Goal: Information Seeking & Learning: Compare options

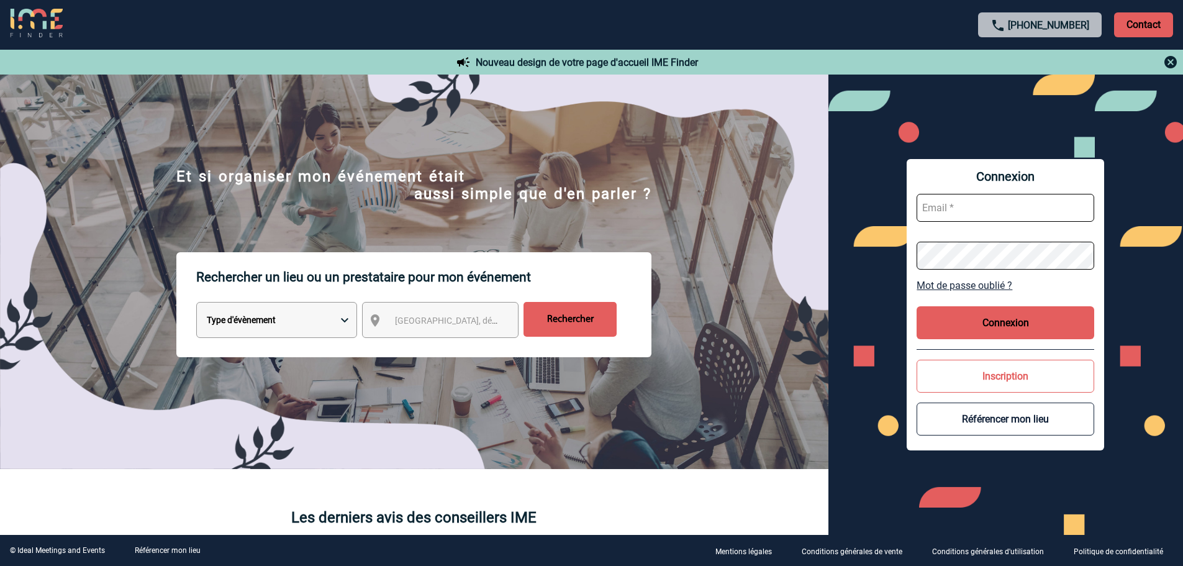
click at [326, 328] on select "Type d'évènement Séminaire avec nuitée Réunion Repas de groupe Team Building & …" at bounding box center [276, 320] width 161 height 36
click at [481, 328] on span "Ville, département, région..." at bounding box center [452, 320] width 124 height 17
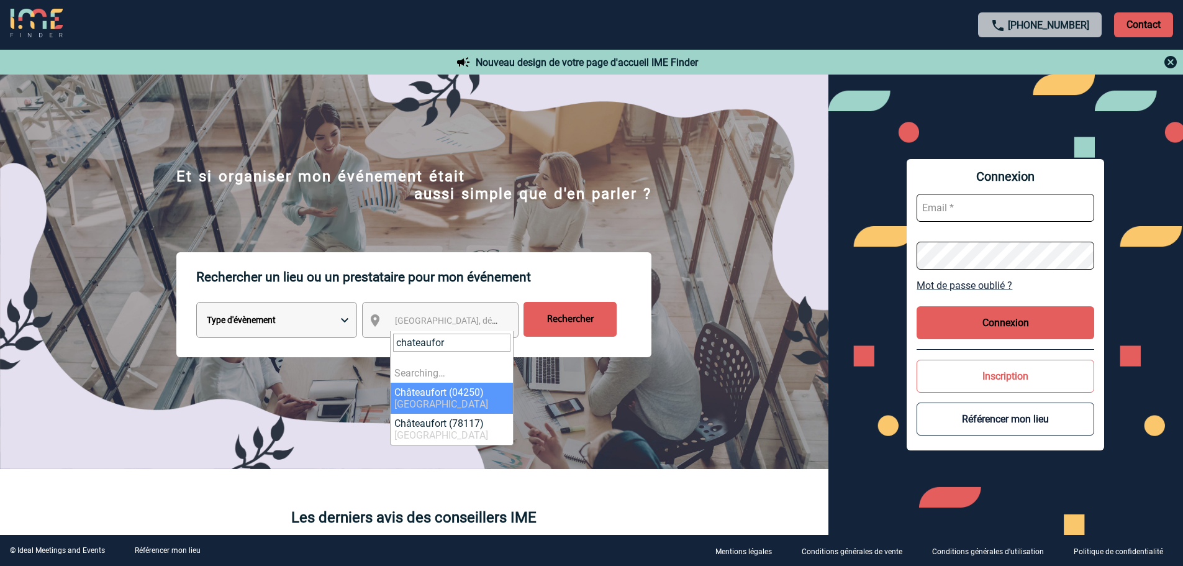
type input "chateauform"
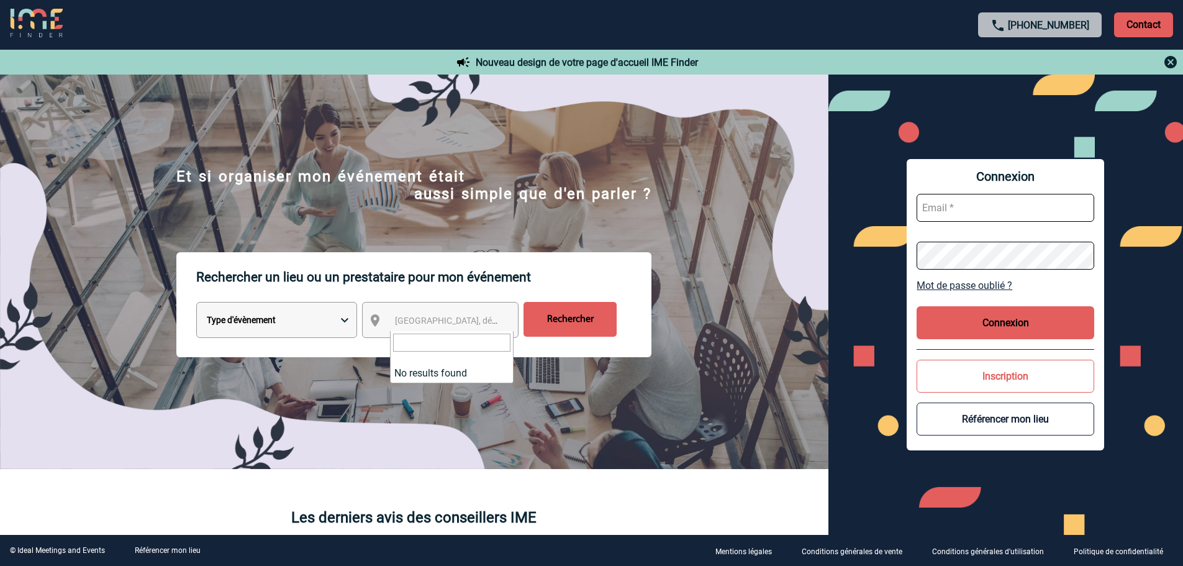
click at [591, 328] on input "Rechercher" at bounding box center [570, 319] width 93 height 35
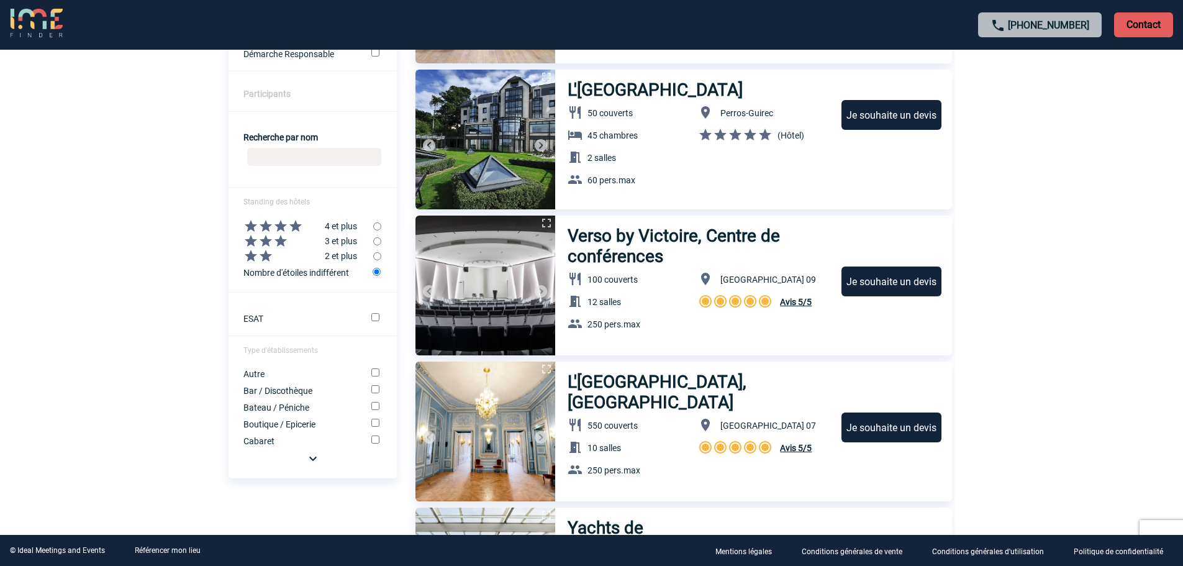
scroll to position [435, 0]
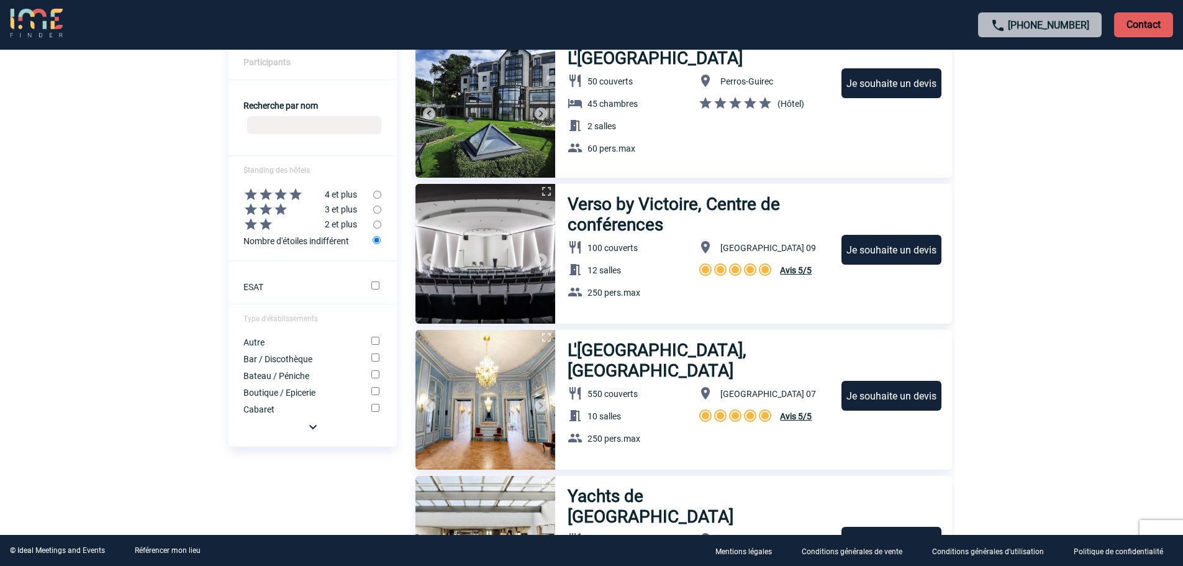
click at [302, 120] on input "Recherche par nom" at bounding box center [314, 125] width 134 height 18
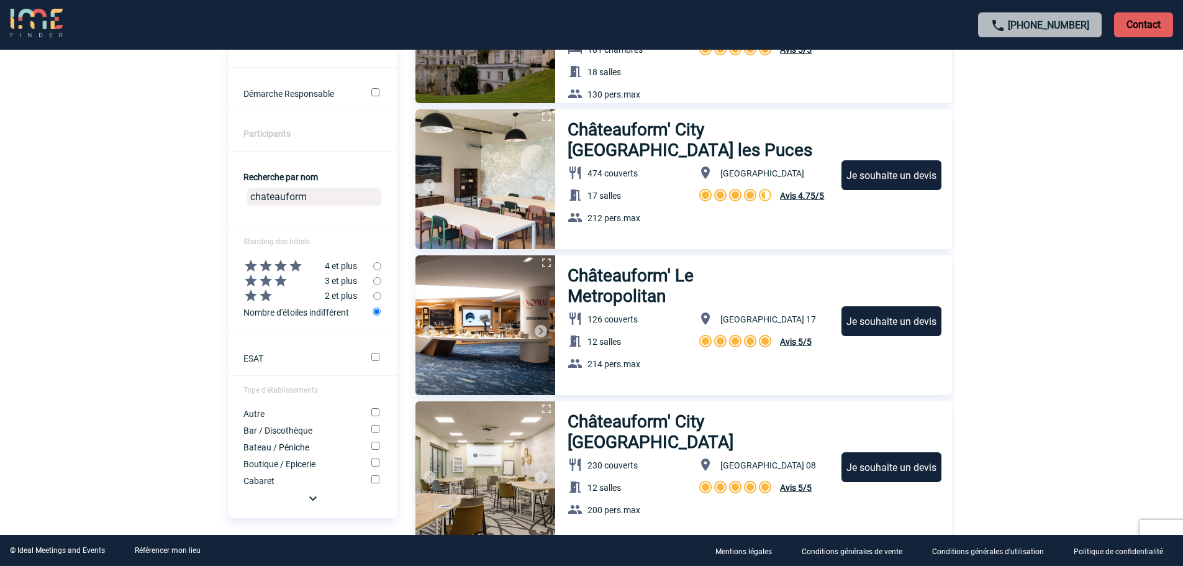
scroll to position [373, 0]
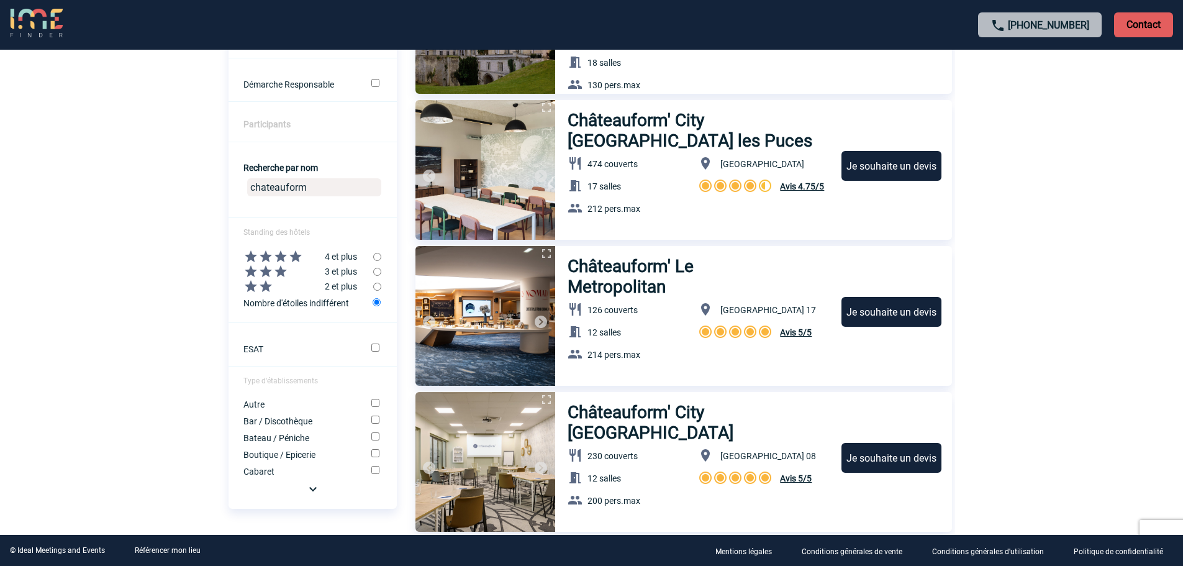
type input "chateauform"
drag, startPoint x: 604, startPoint y: 127, endPoint x: 1133, endPoint y: 134, distance: 529.2
click at [622, 117] on h3 "Châteauform' City Paris les Puces" at bounding box center [699, 130] width 263 height 41
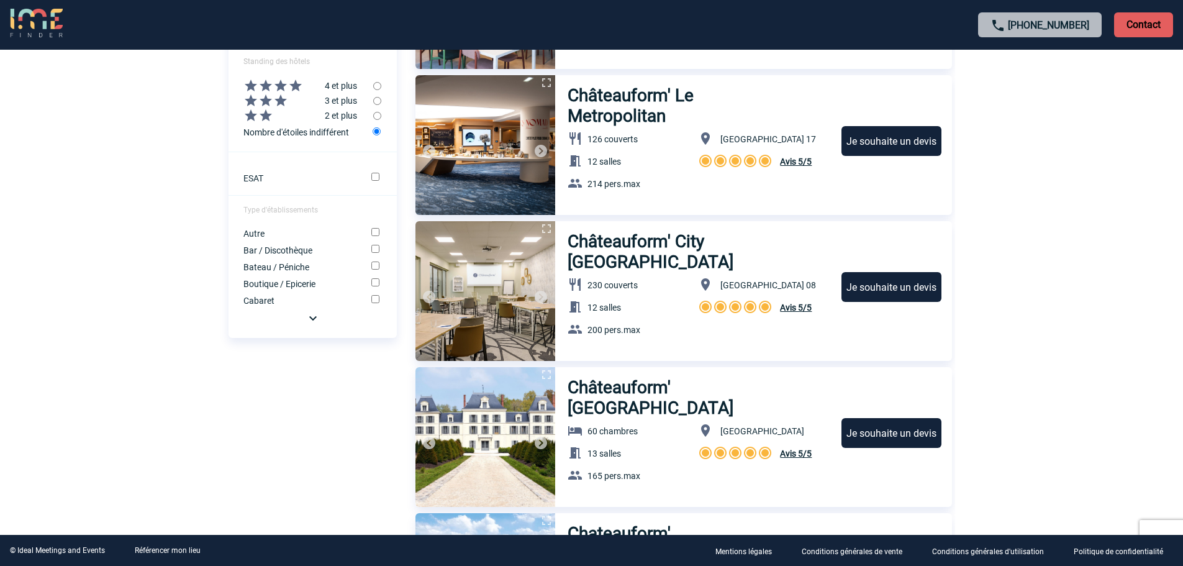
scroll to position [559, 0]
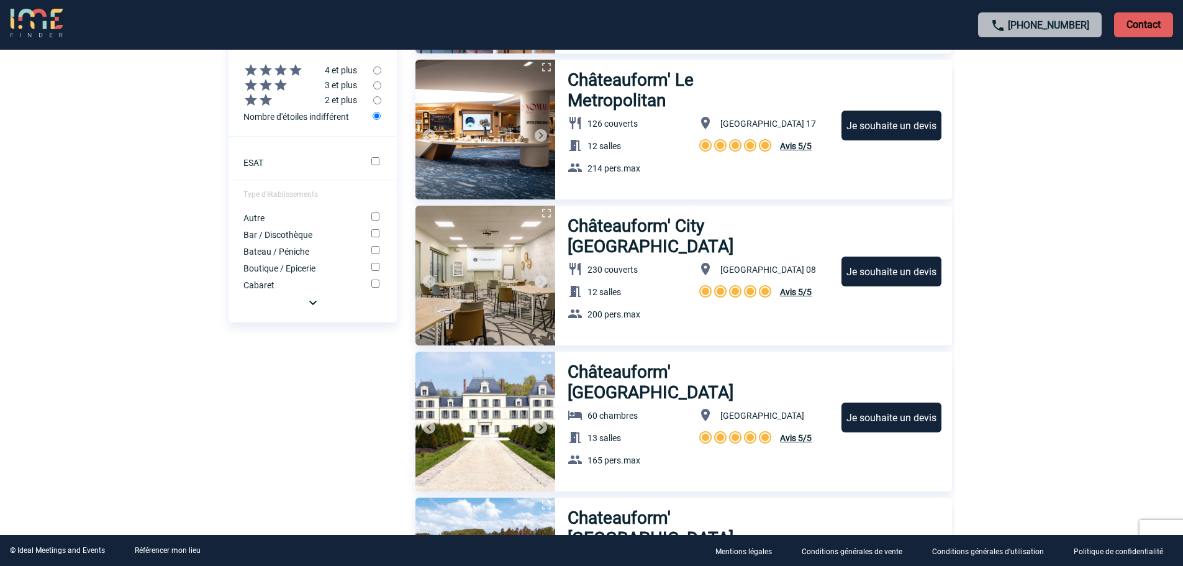
click at [615, 247] on h3 "Châteauform' City La Maison des Centraliens" at bounding box center [699, 236] width 263 height 41
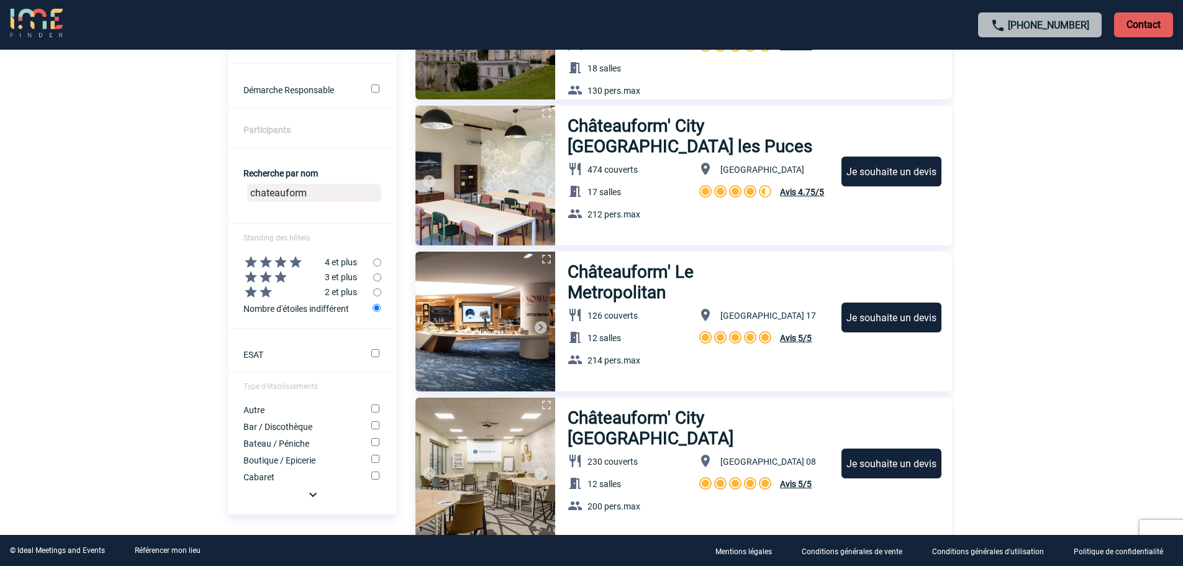
scroll to position [373, 0]
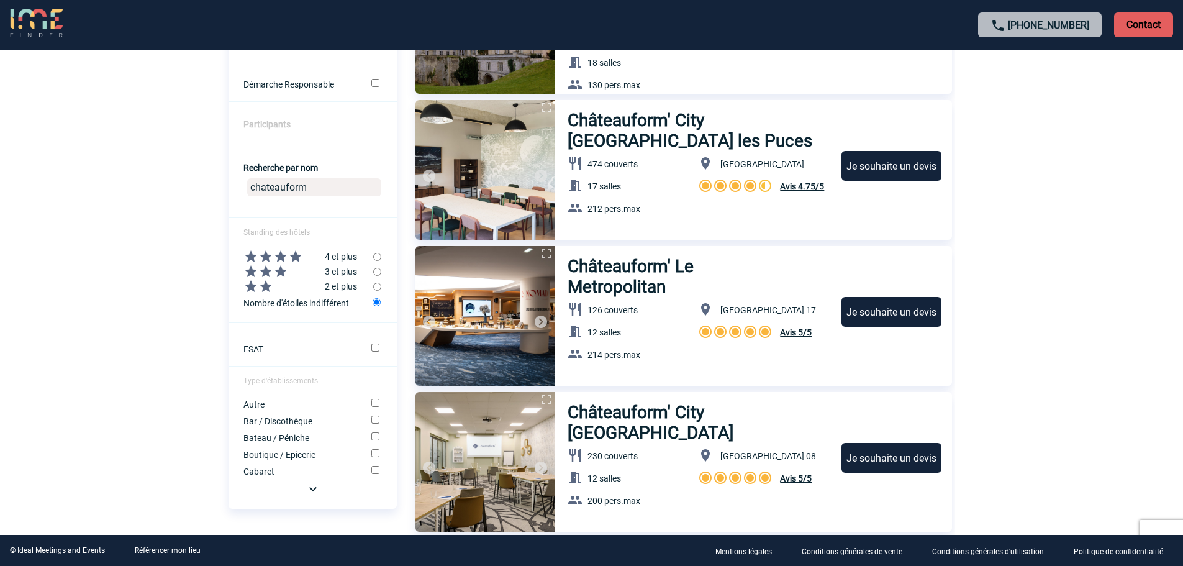
click at [602, 137] on h3 "Châteauform' City Paris les Puces" at bounding box center [699, 130] width 263 height 41
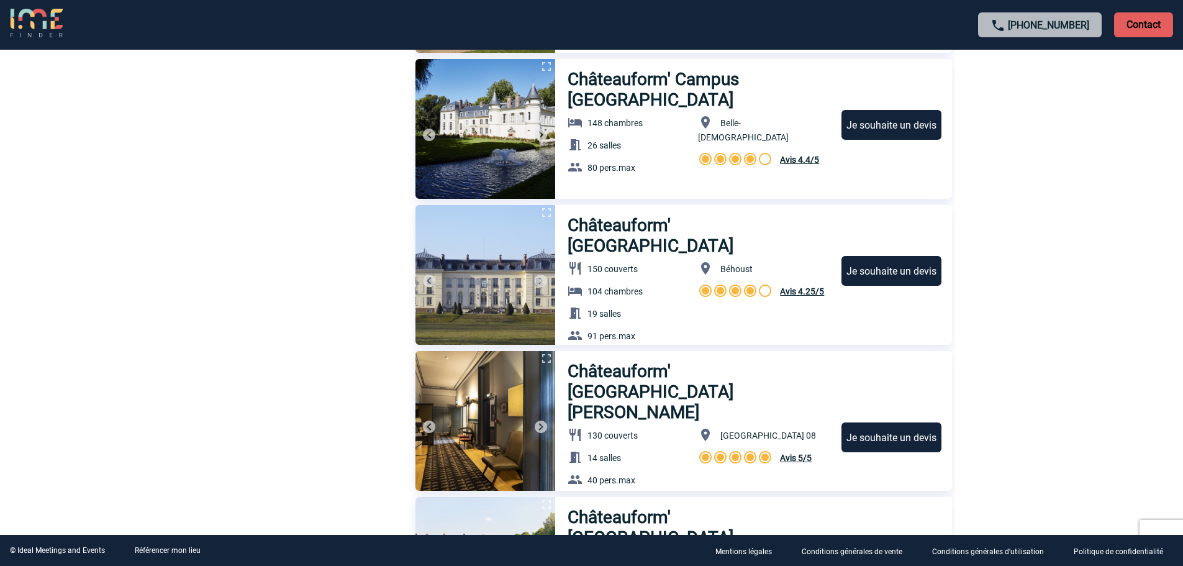
scroll to position [2546, 0]
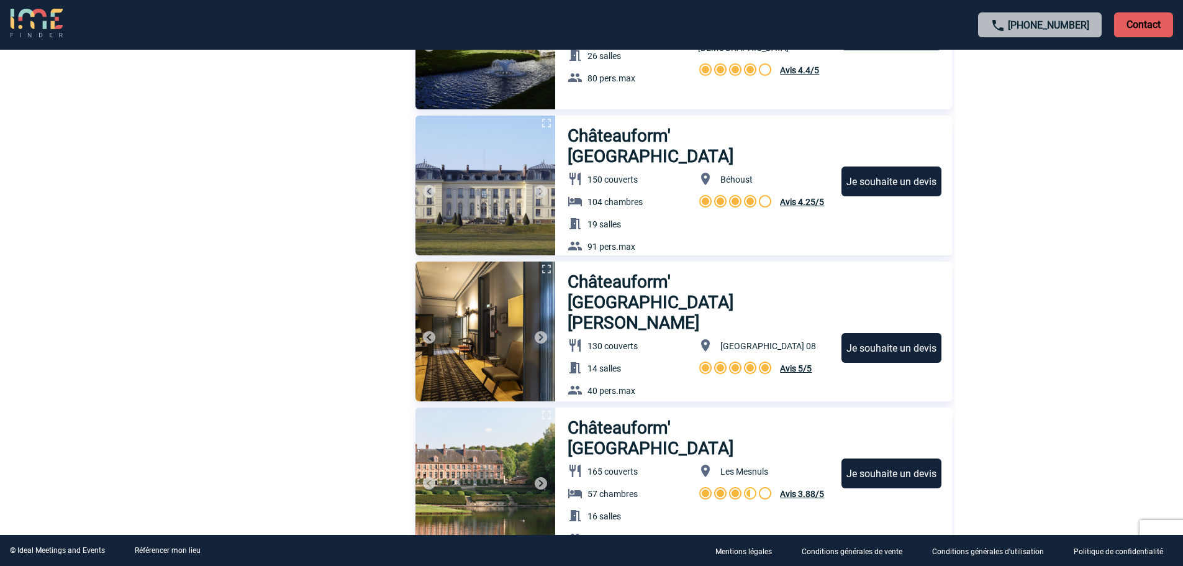
click at [689, 291] on h3 "Châteauform' City Monceau Vélasquez" at bounding box center [699, 301] width 263 height 61
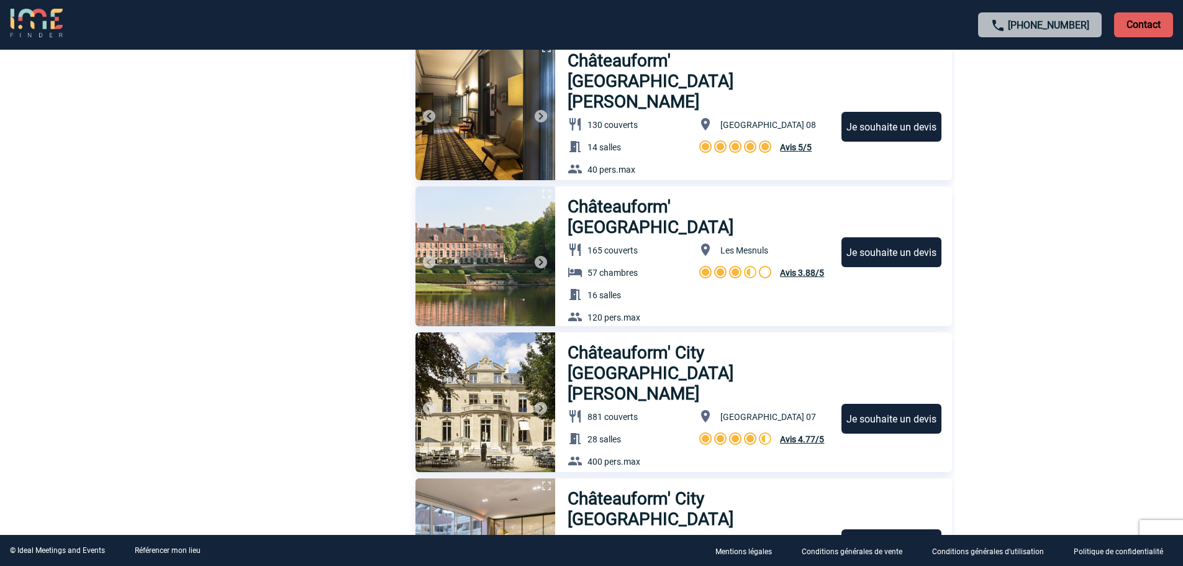
scroll to position [2919, 0]
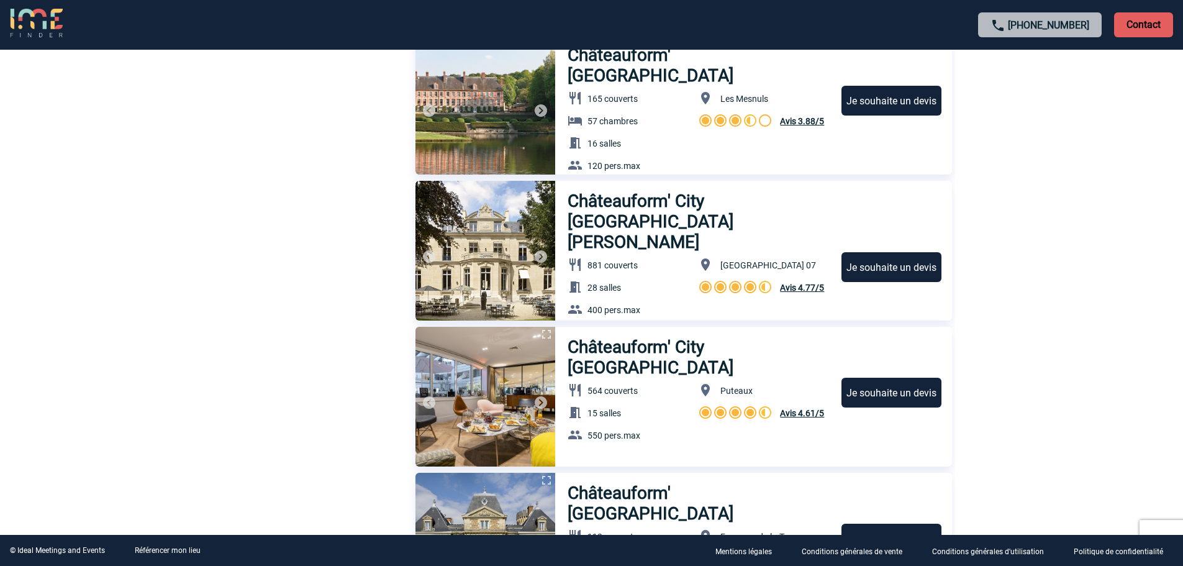
drag, startPoint x: 702, startPoint y: 204, endPoint x: 1042, endPoint y: 195, distance: 339.8
click at [660, 219] on h3 "Châteauform' City [GEOGRAPHIC_DATA][PERSON_NAME]" at bounding box center [699, 221] width 263 height 61
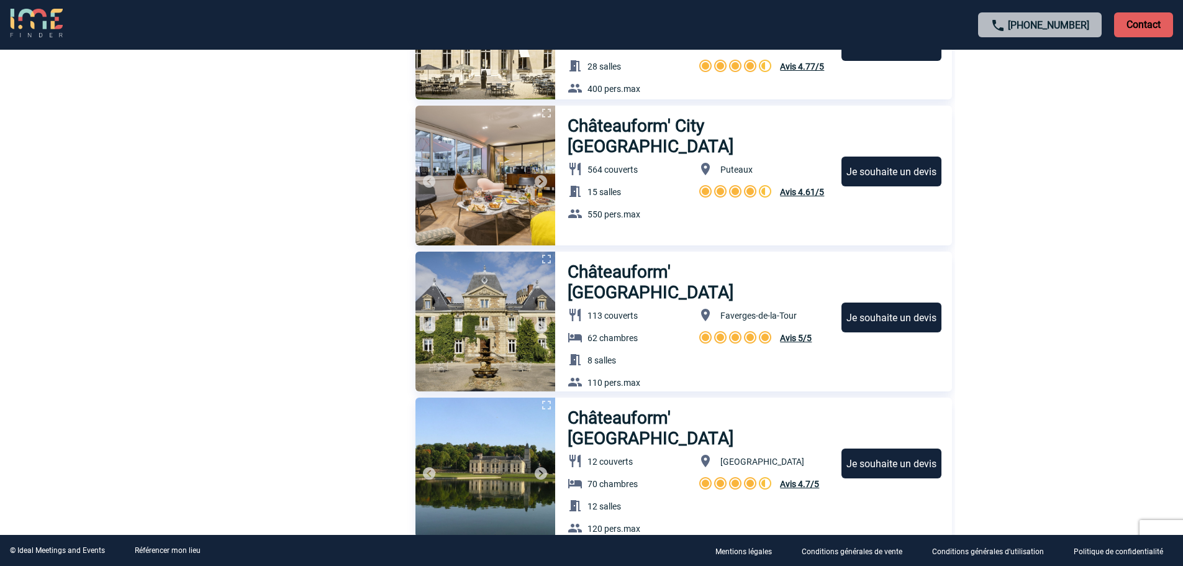
scroll to position [3167, 0]
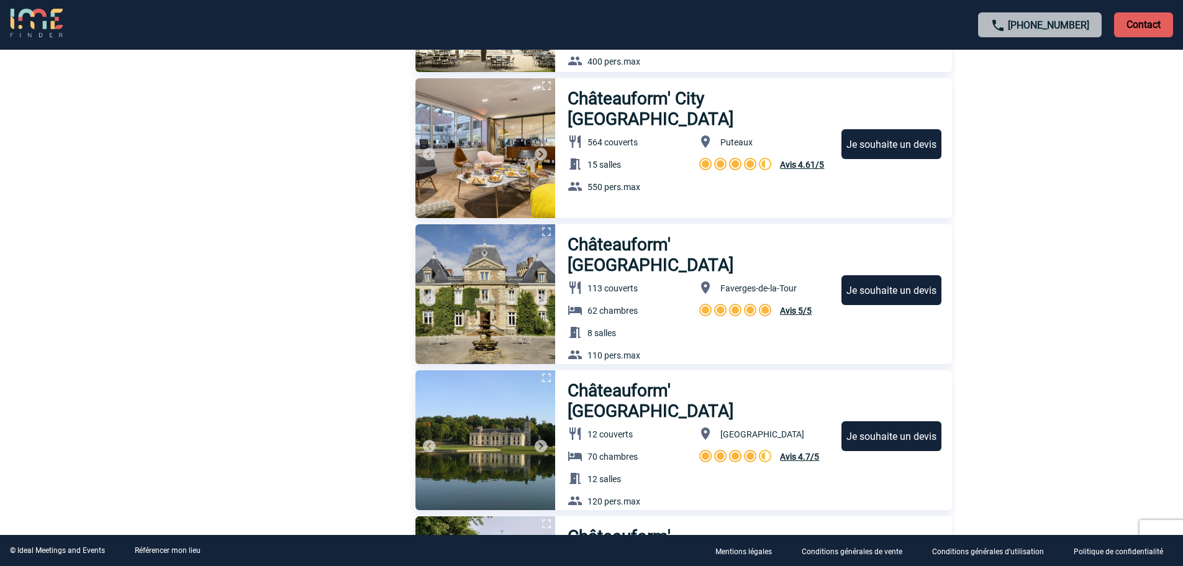
click at [660, 104] on h3 "Châteauform' City Le Cnit La Défense" at bounding box center [699, 108] width 263 height 41
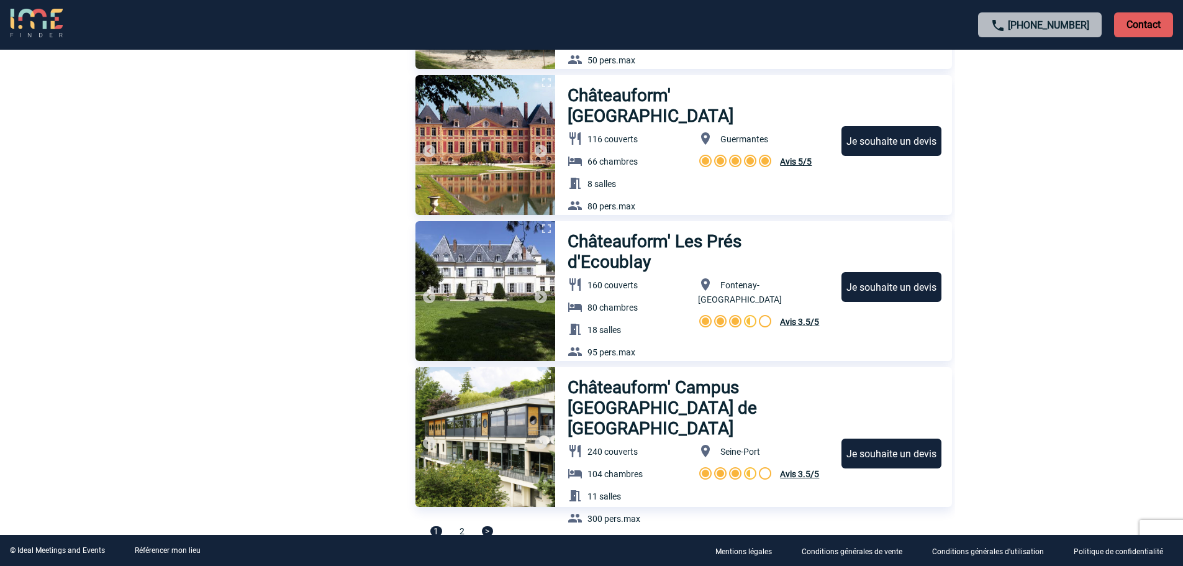
scroll to position [4091, 0]
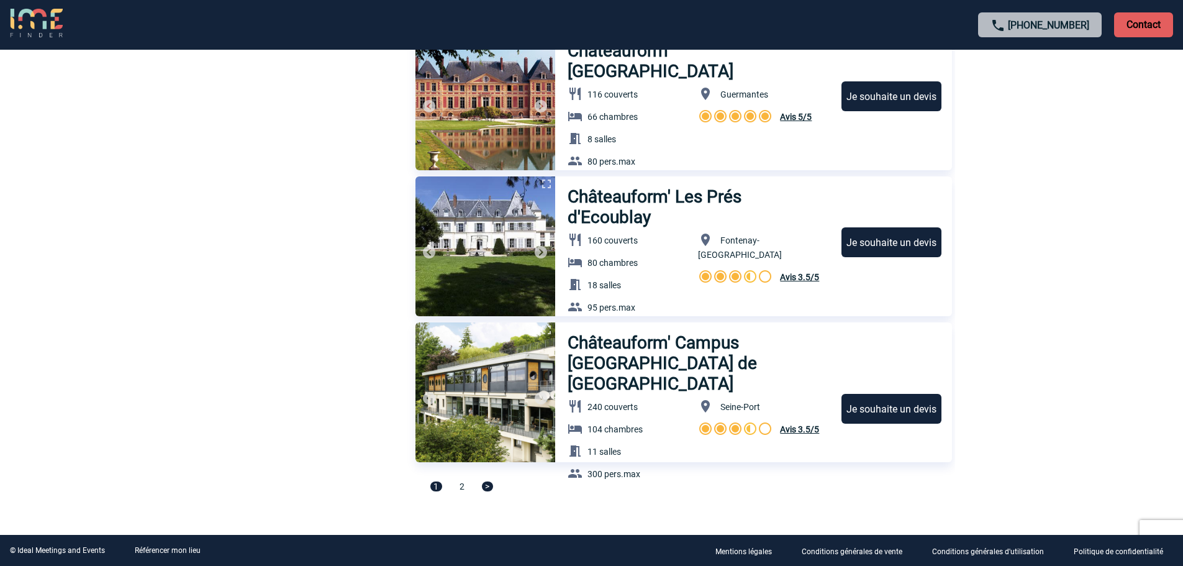
click at [491, 491] on span ">" at bounding box center [487, 486] width 11 height 10
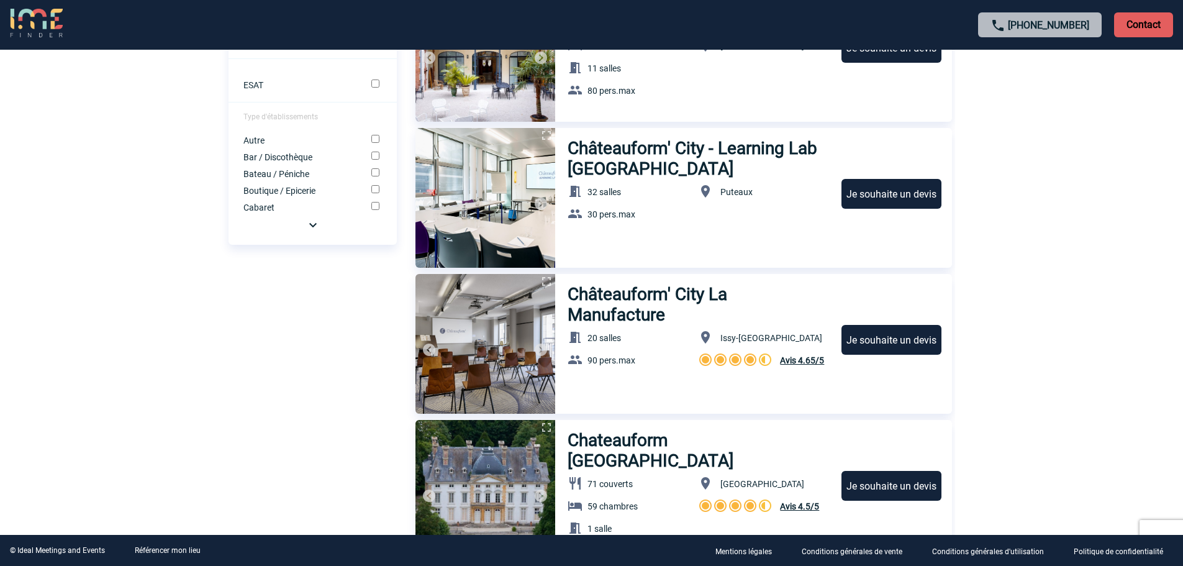
scroll to position [632, 0]
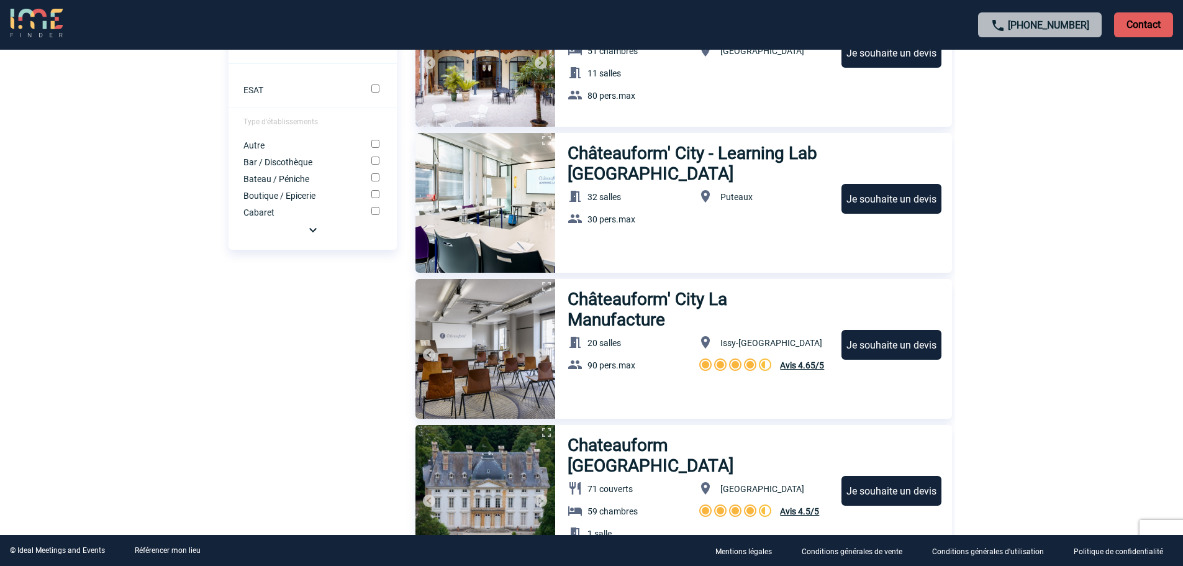
click at [617, 314] on h3 "Châteauform' City La Manufacture" at bounding box center [697, 309] width 258 height 41
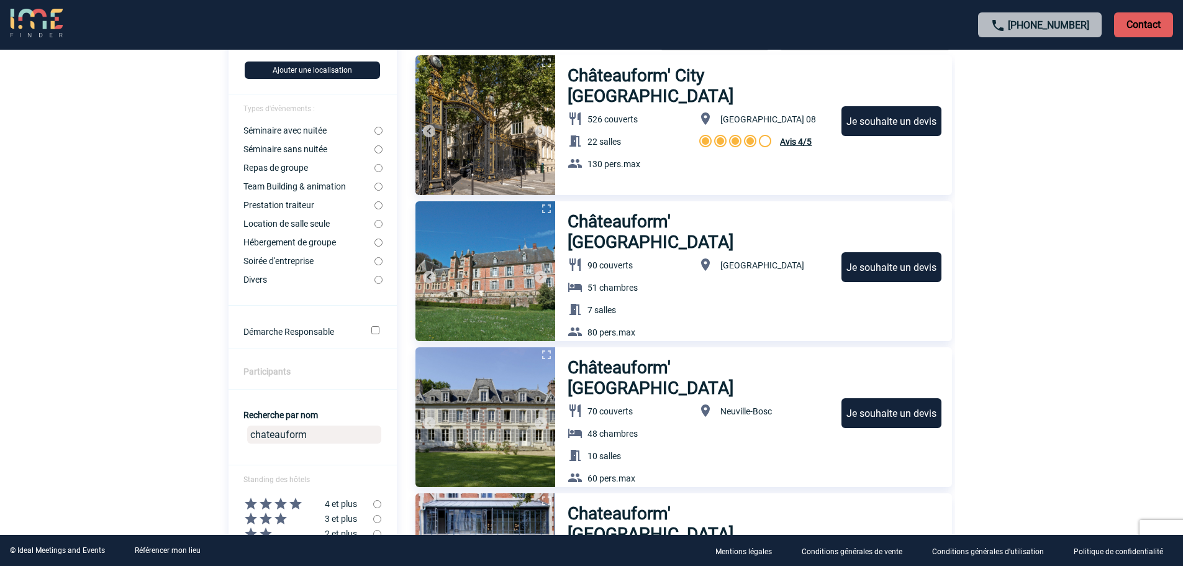
scroll to position [73, 0]
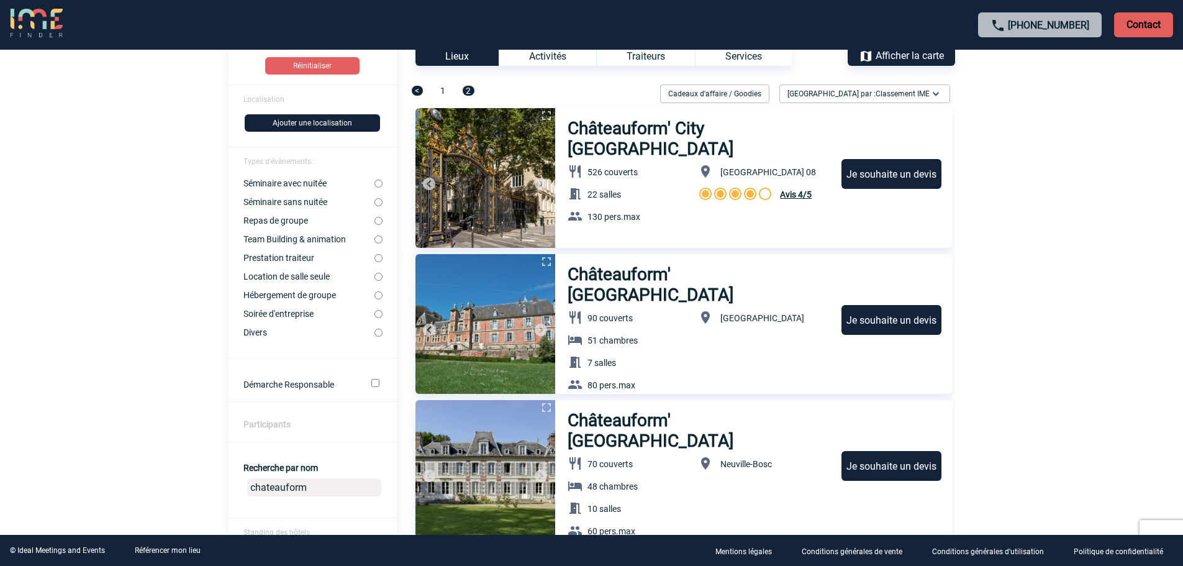
click at [653, 184] on div "526 couverts 22 salles 130 pers.max" at bounding box center [633, 201] width 131 height 84
click at [651, 125] on h3 "Châteauform' City Monceau Rio" at bounding box center [699, 138] width 263 height 41
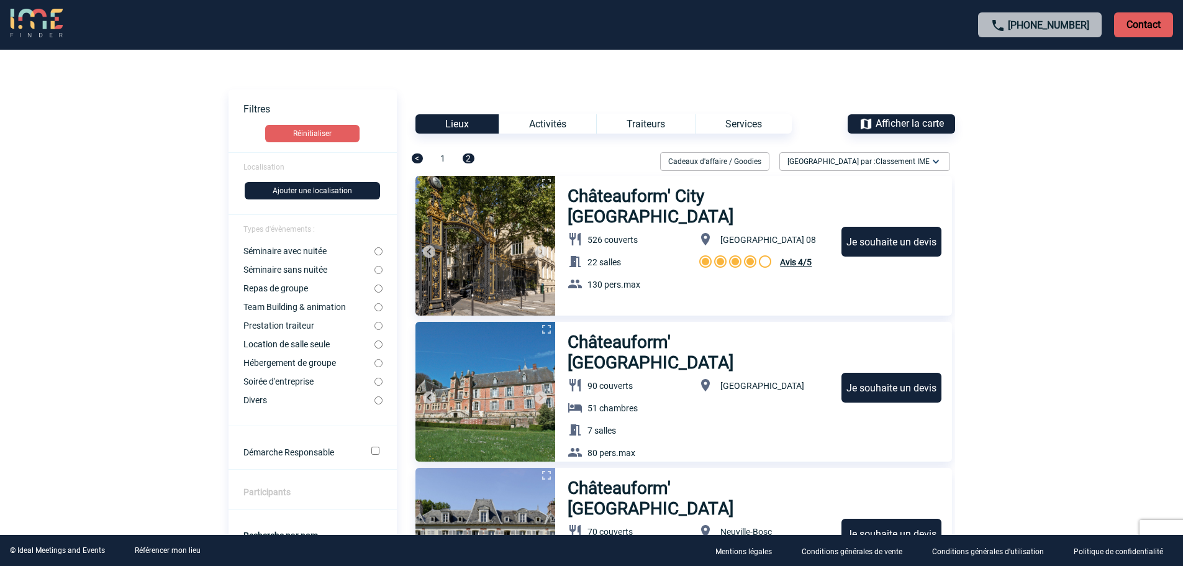
scroll to position [0, 0]
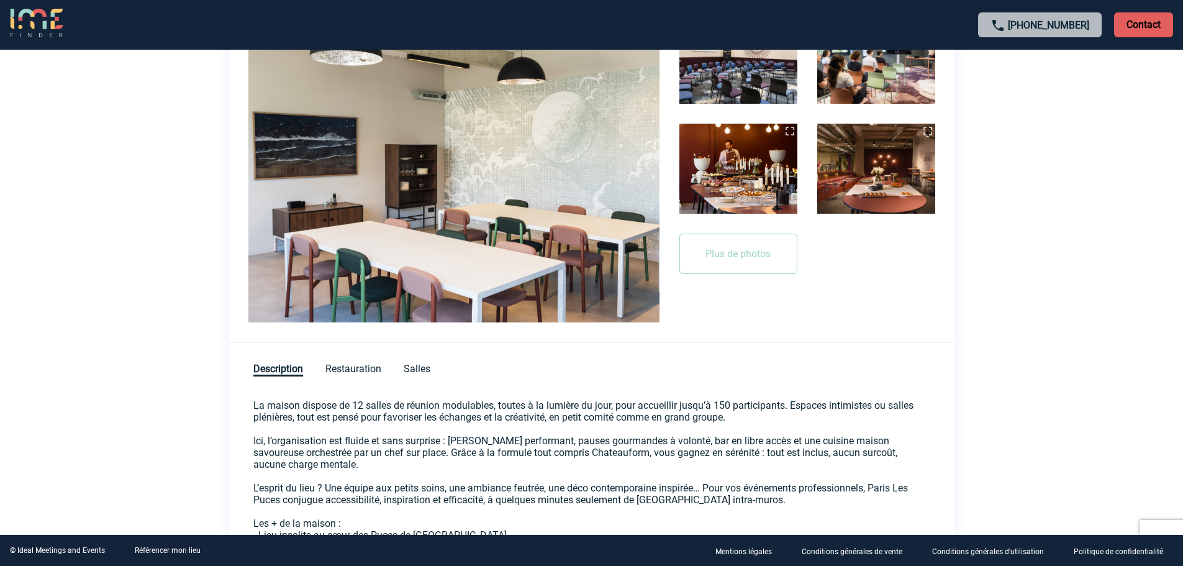
scroll to position [124, 0]
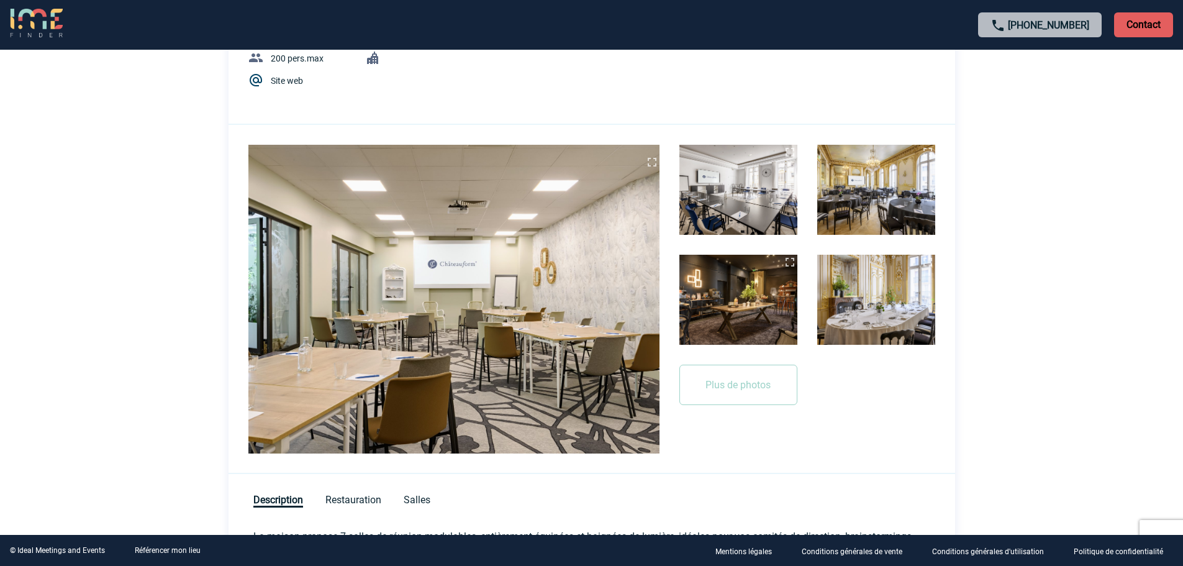
scroll to position [186, 0]
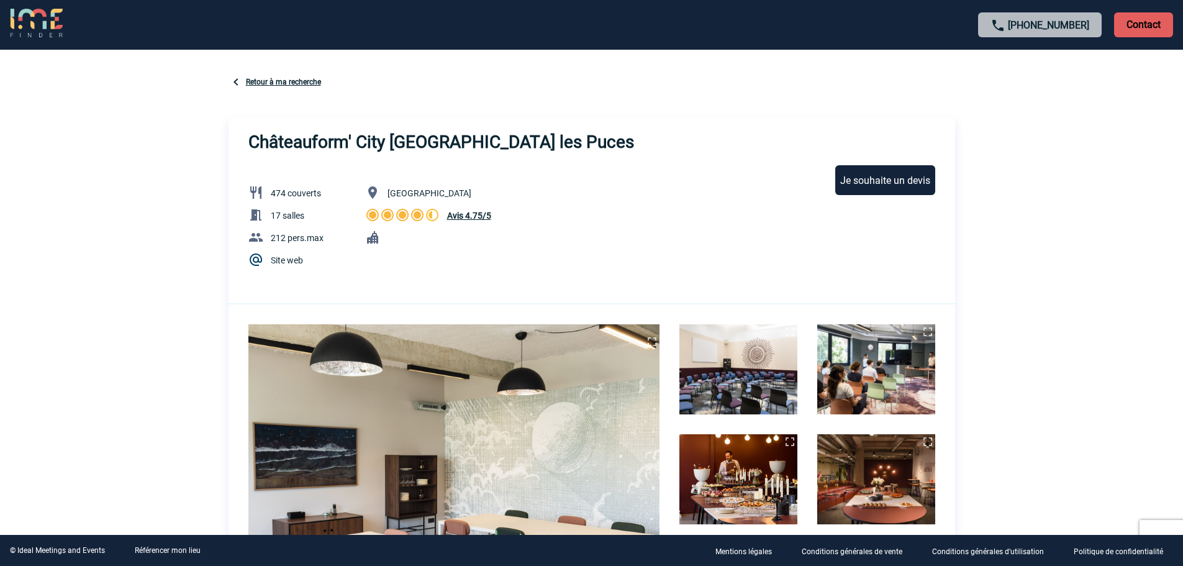
click at [476, 218] on span "Avis 4.75/5" at bounding box center [469, 216] width 44 height 10
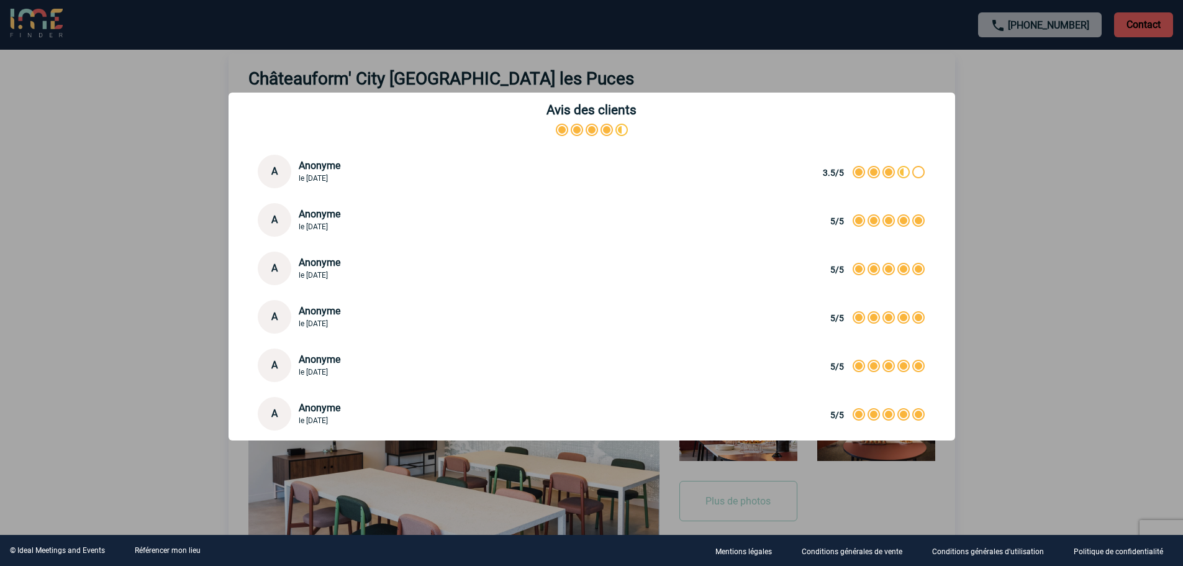
scroll to position [62, 0]
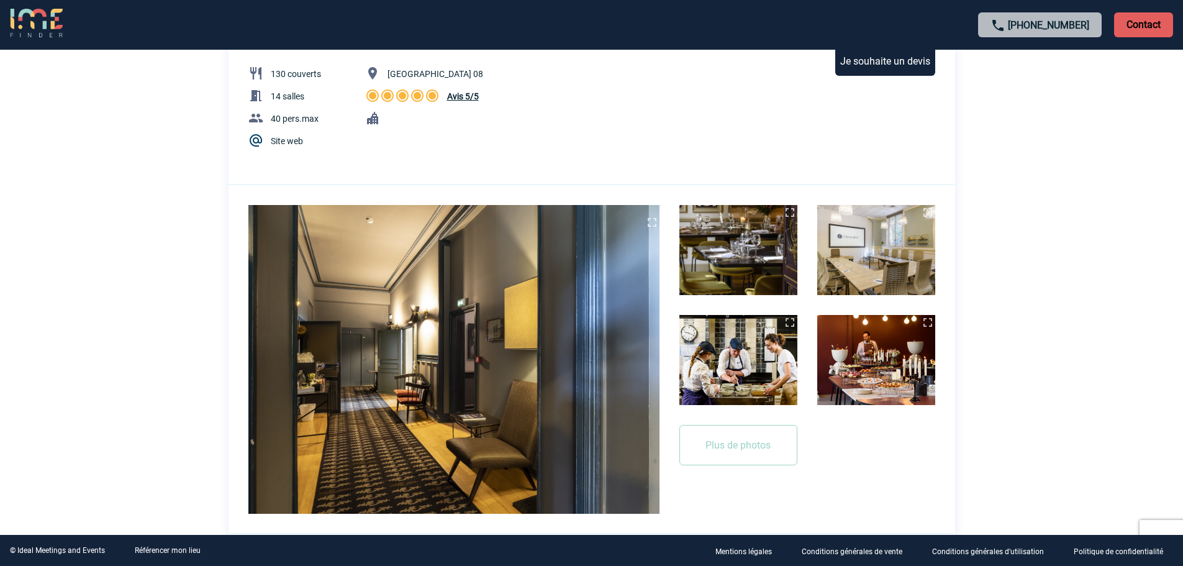
scroll to position [124, 0]
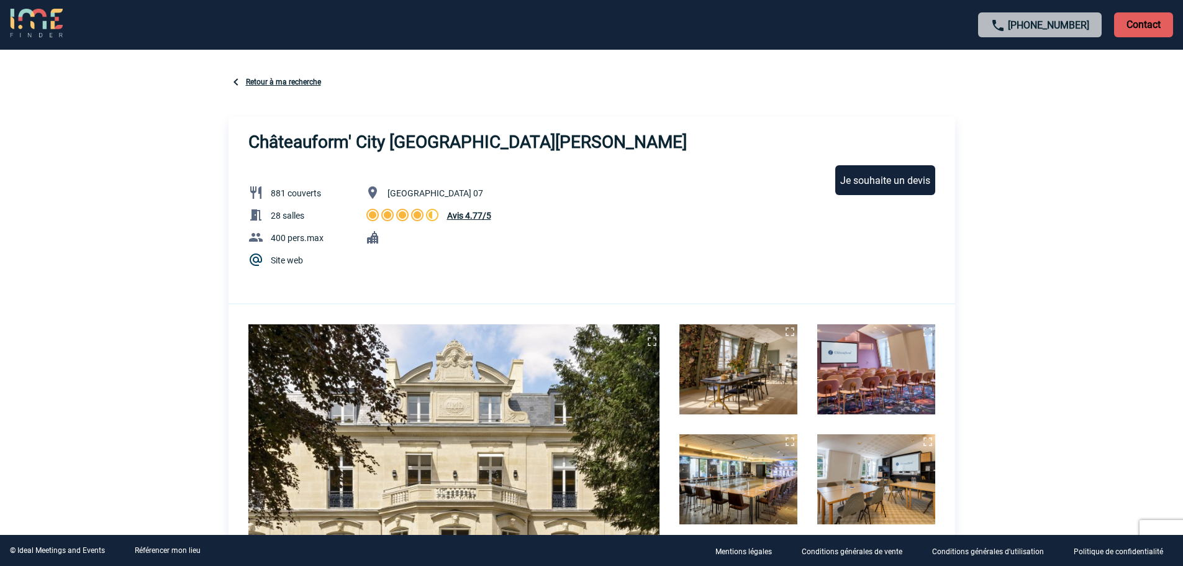
click at [476, 216] on span "Avis 4.77/5" at bounding box center [469, 216] width 44 height 10
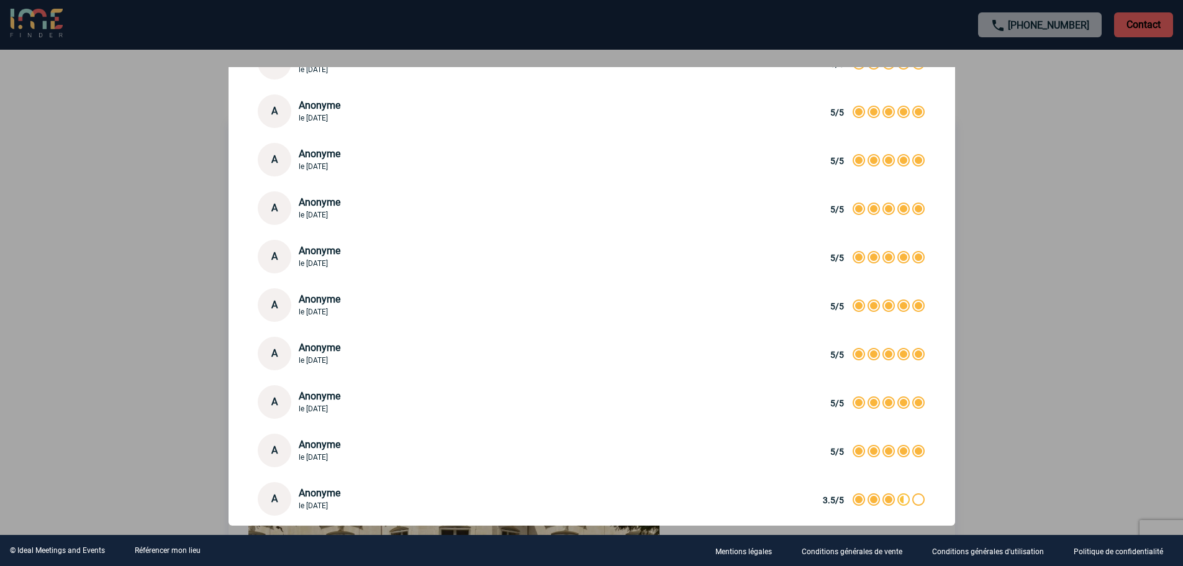
scroll to position [128, 0]
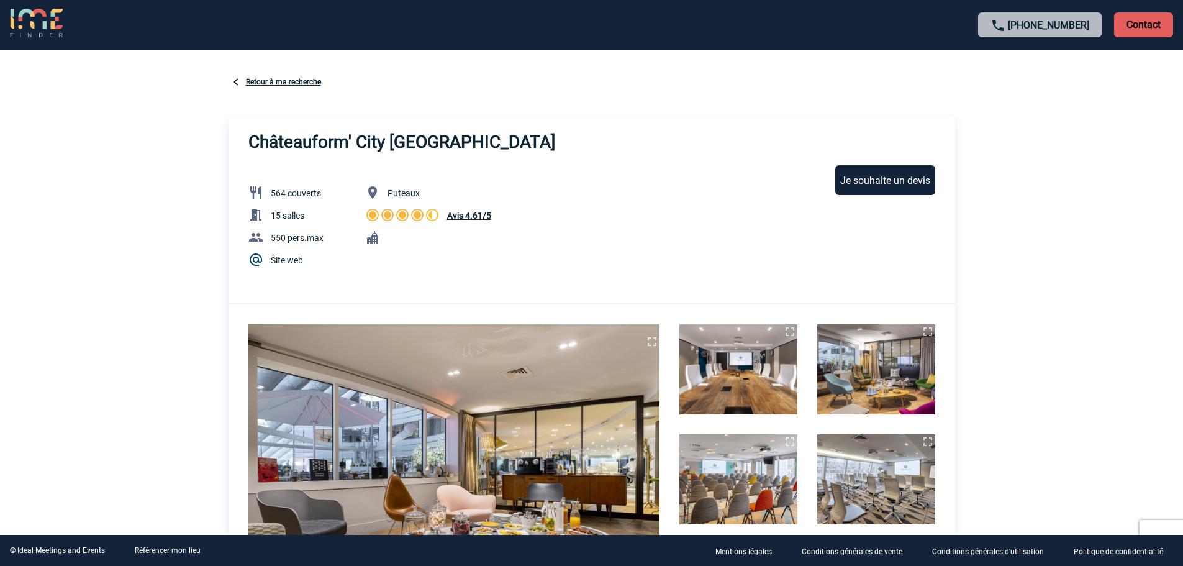
click at [443, 219] on p "Avis 4.61/5 4.61/5" at bounding box center [434, 215] width 139 height 17
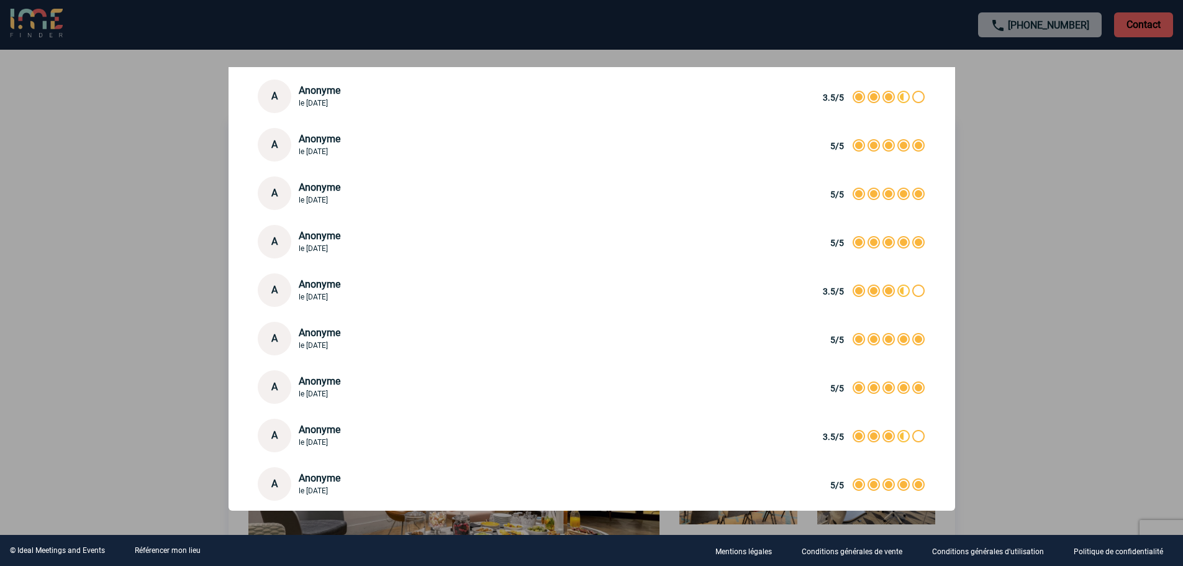
scroll to position [128, 0]
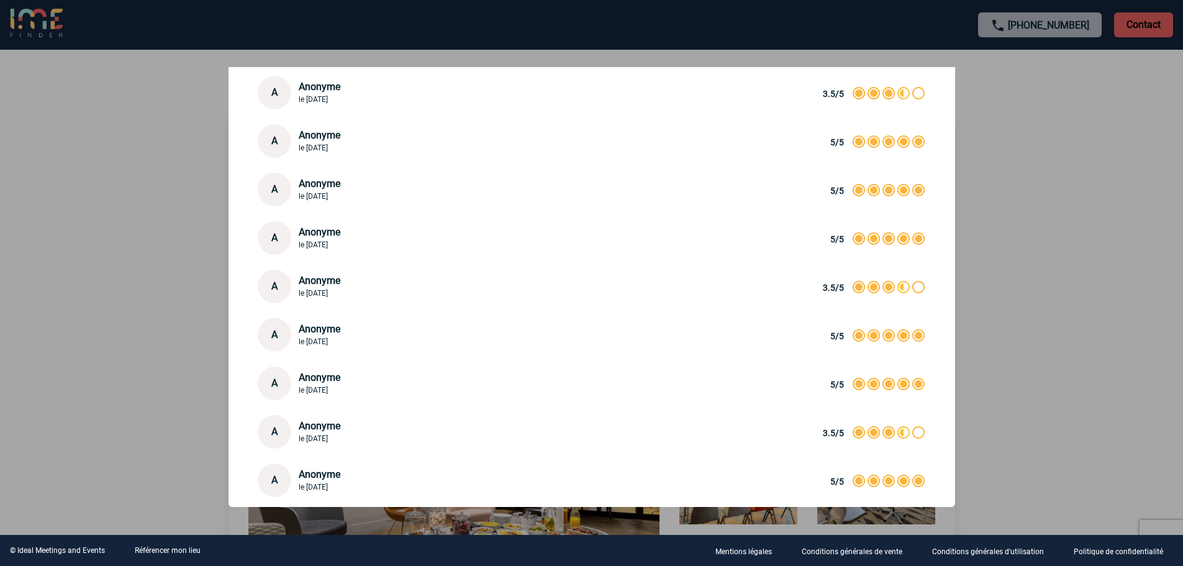
click at [1088, 296] on div at bounding box center [591, 283] width 1183 height 566
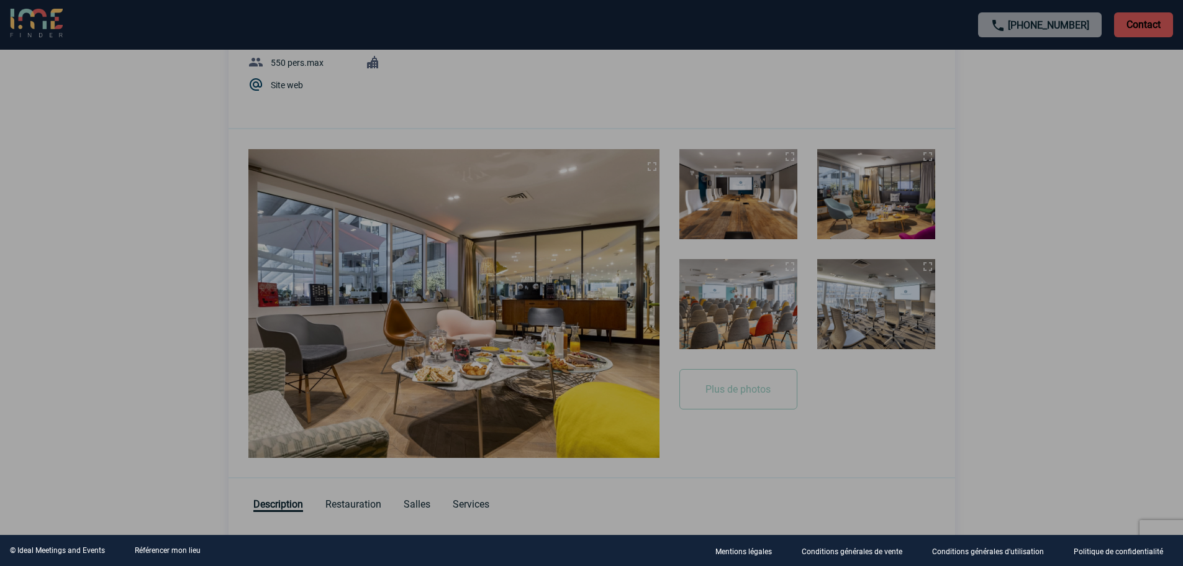
scroll to position [186, 0]
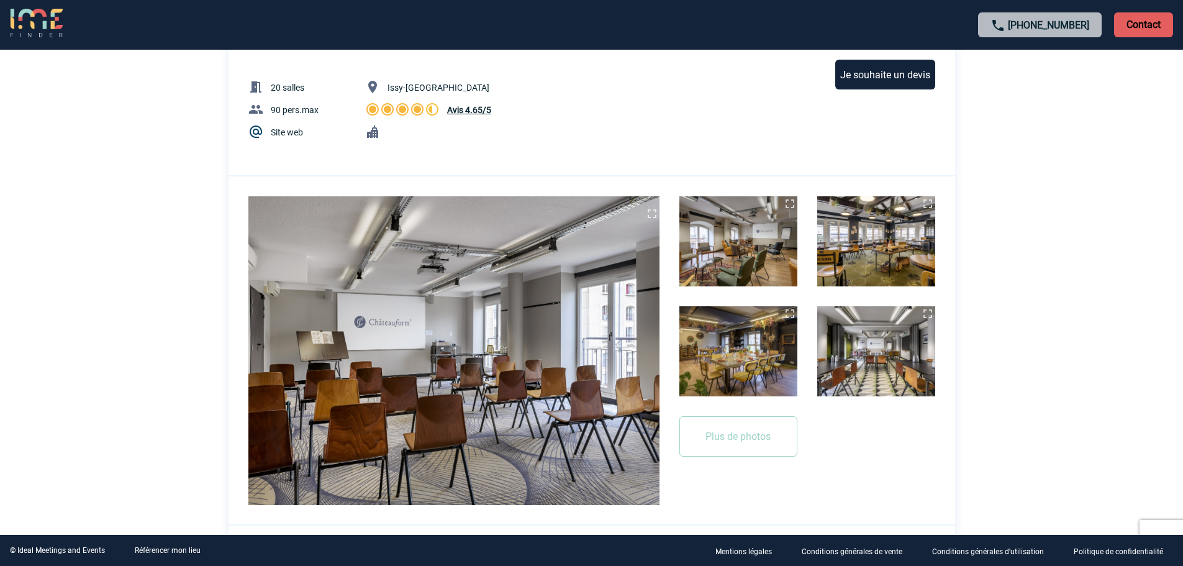
scroll to position [124, 0]
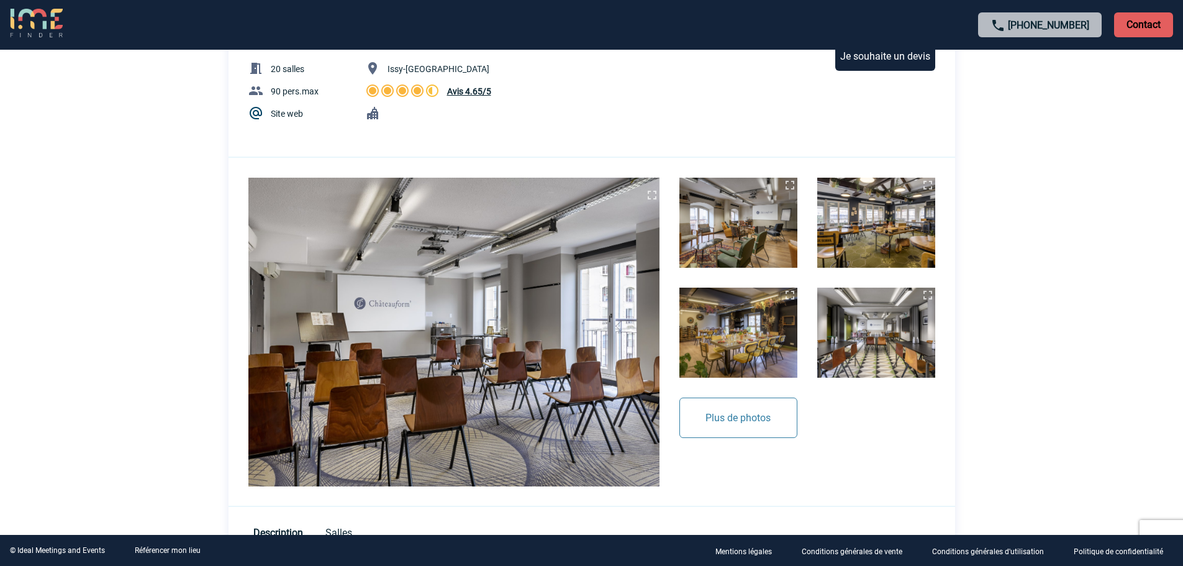
click at [729, 428] on button "Plus de photos" at bounding box center [738, 417] width 118 height 40
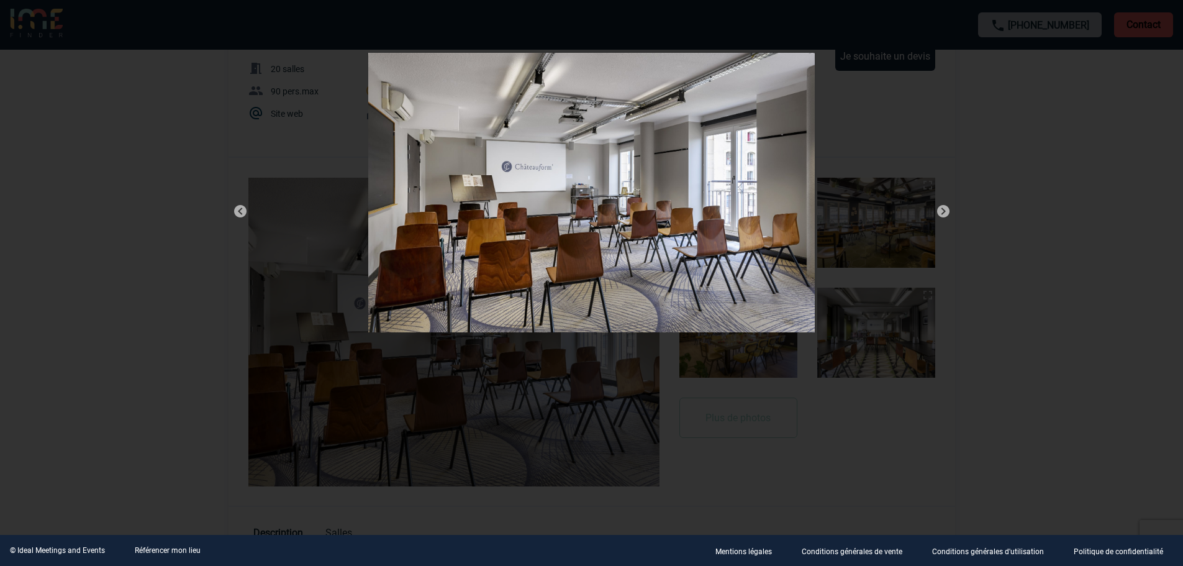
click at [945, 213] on img at bounding box center [943, 211] width 15 height 15
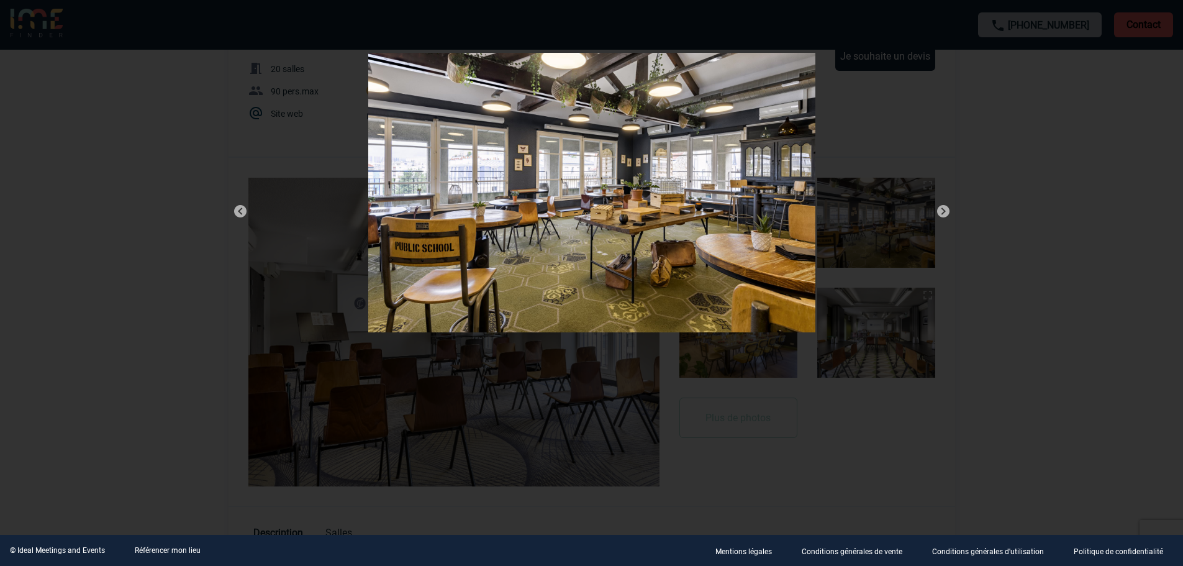
click at [945, 213] on img at bounding box center [943, 211] width 15 height 15
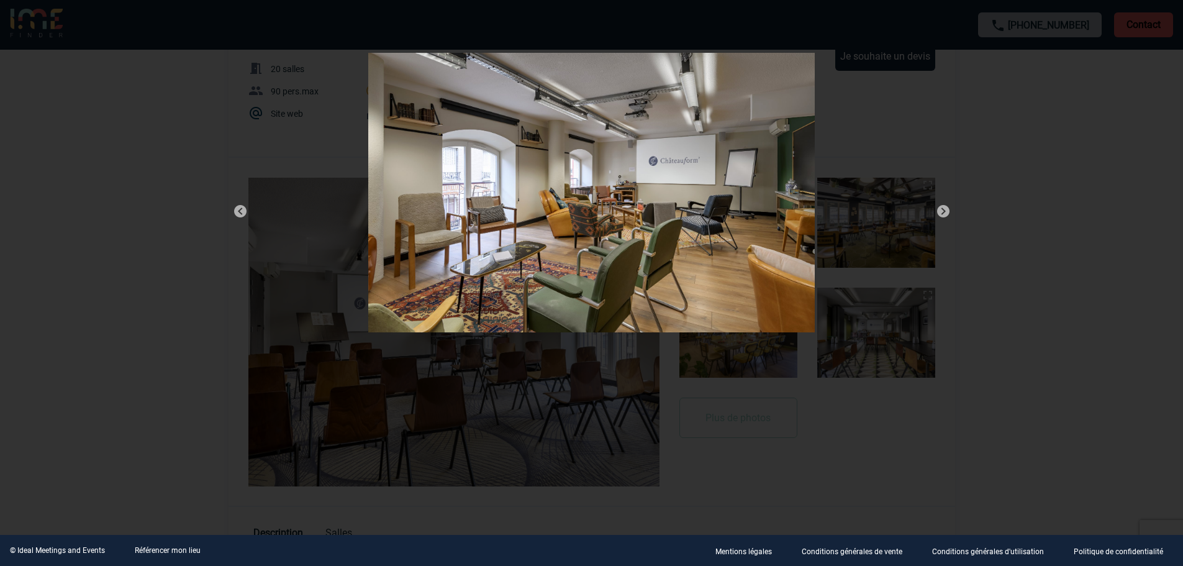
click at [945, 213] on img at bounding box center [943, 211] width 15 height 15
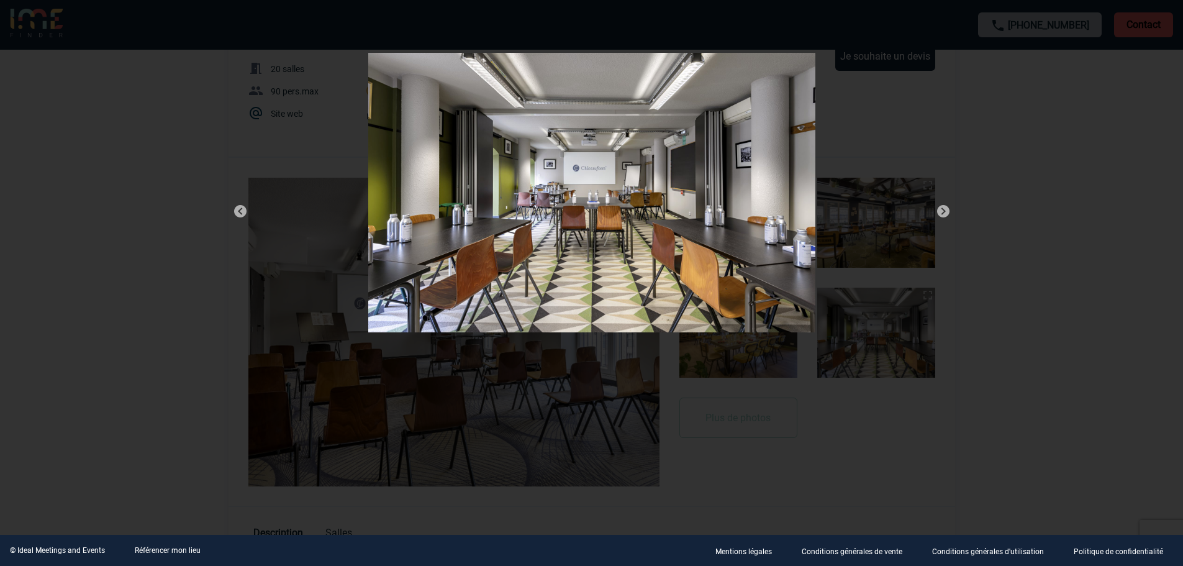
click at [945, 213] on img at bounding box center [943, 211] width 15 height 15
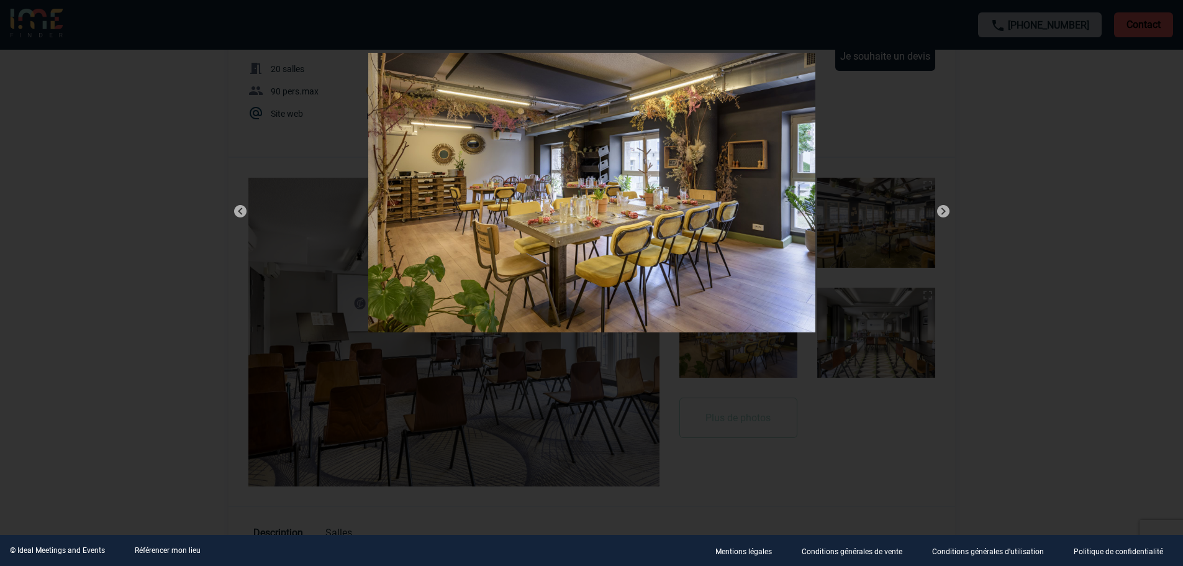
click at [945, 213] on img at bounding box center [943, 211] width 15 height 15
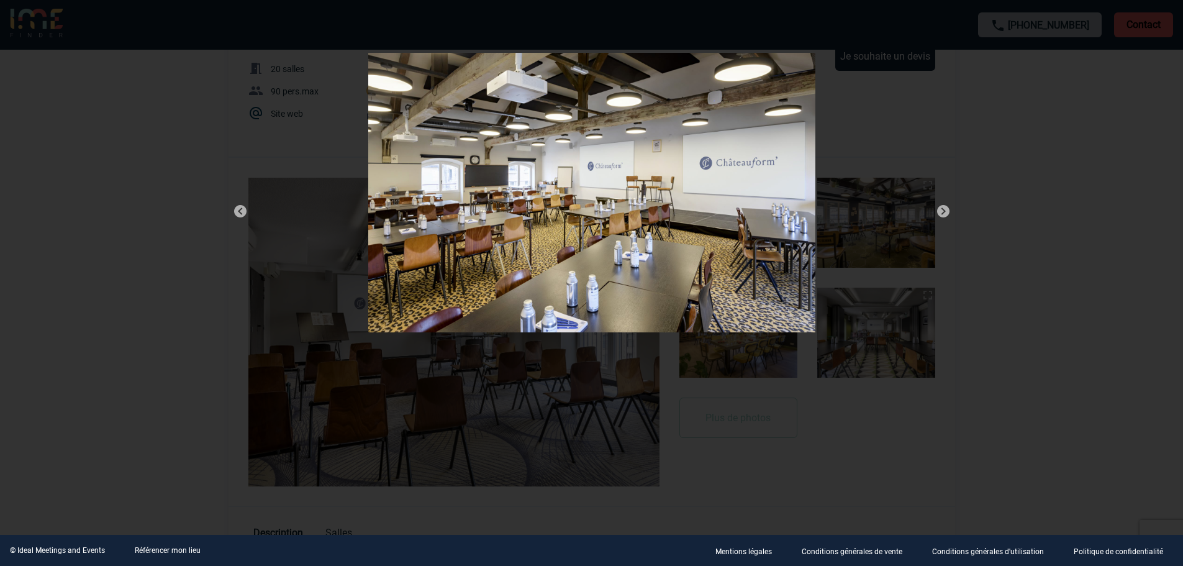
click at [945, 213] on img at bounding box center [943, 211] width 15 height 15
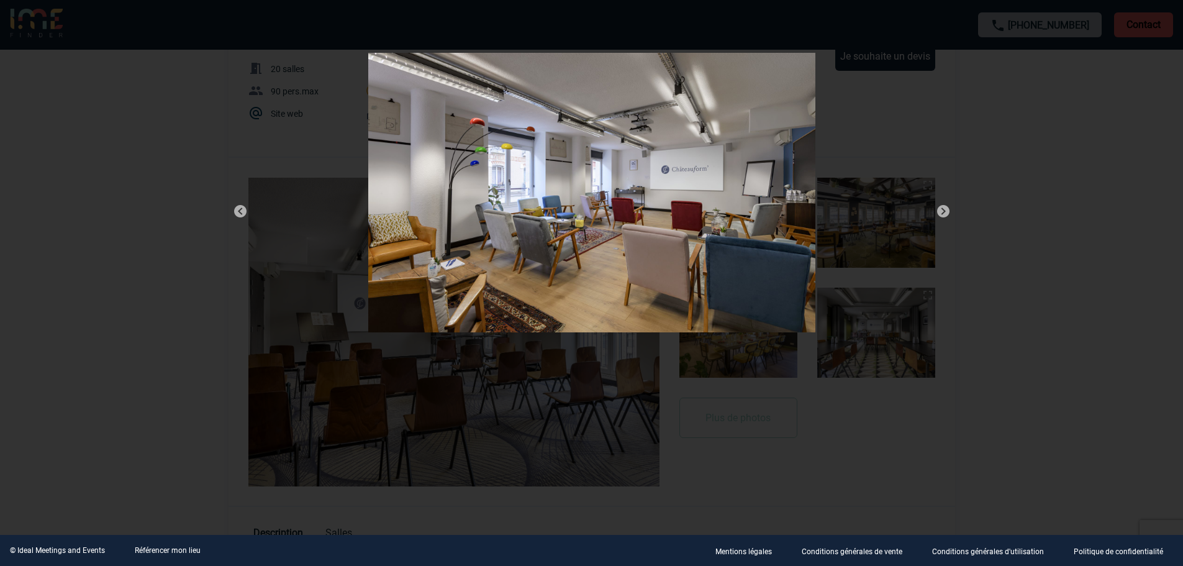
click at [945, 213] on img at bounding box center [943, 211] width 15 height 15
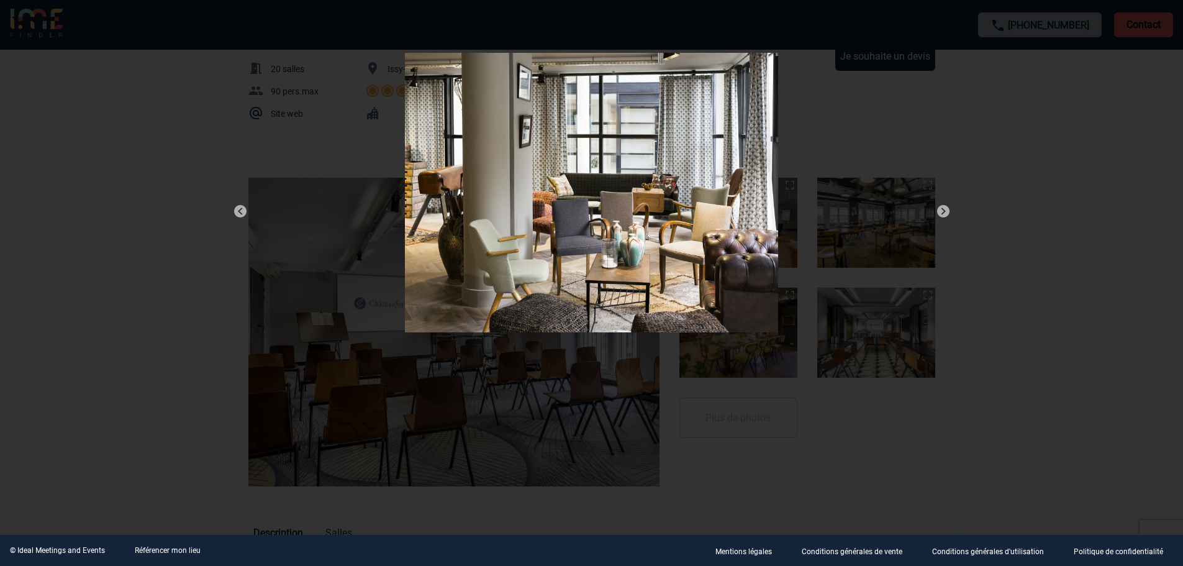
click at [945, 213] on img at bounding box center [943, 211] width 15 height 15
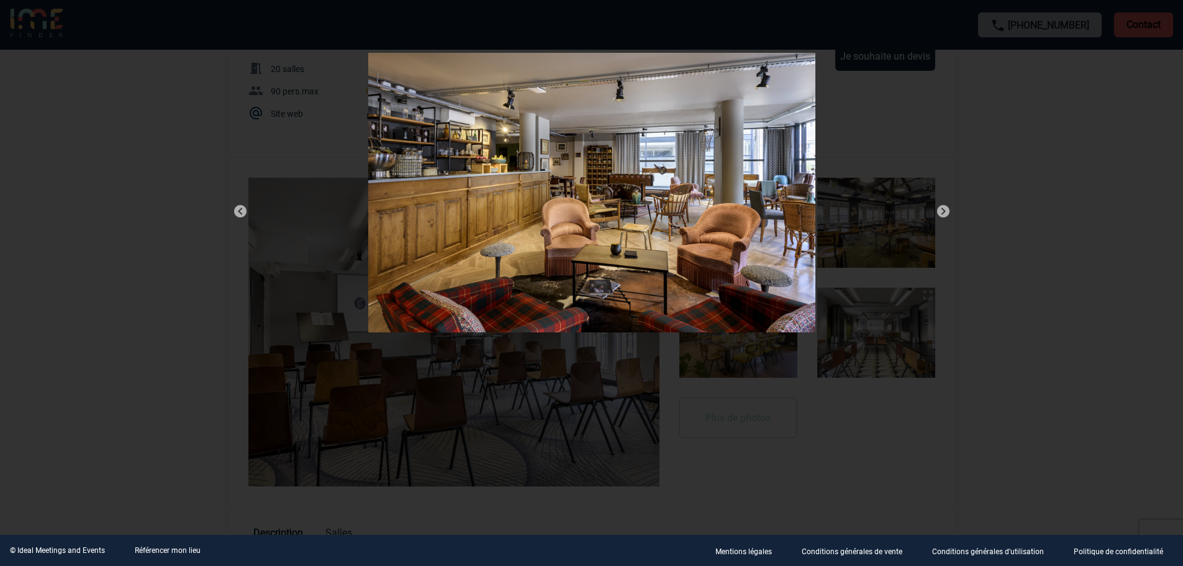
click at [945, 213] on img at bounding box center [943, 211] width 15 height 15
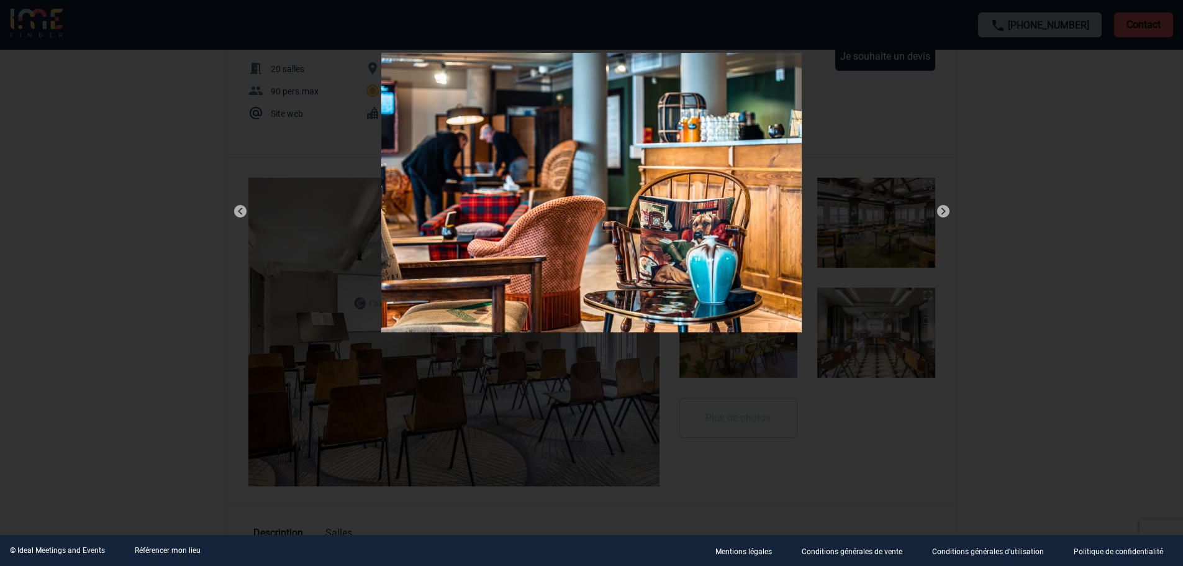
click at [945, 213] on img at bounding box center [943, 211] width 15 height 15
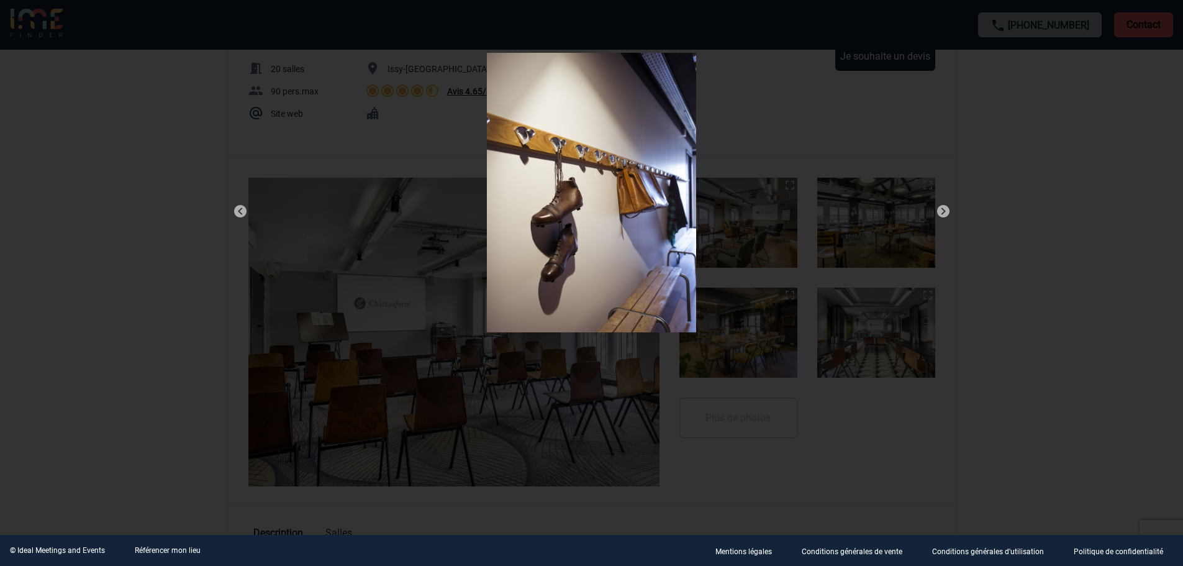
click at [945, 213] on img at bounding box center [943, 211] width 15 height 15
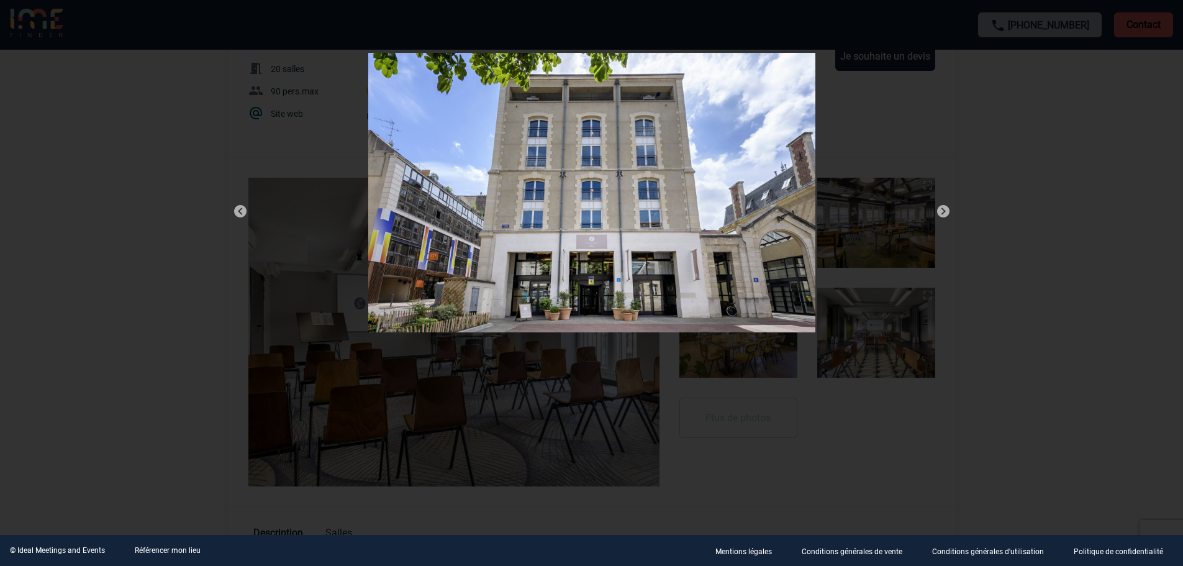
click at [945, 213] on img at bounding box center [943, 211] width 15 height 15
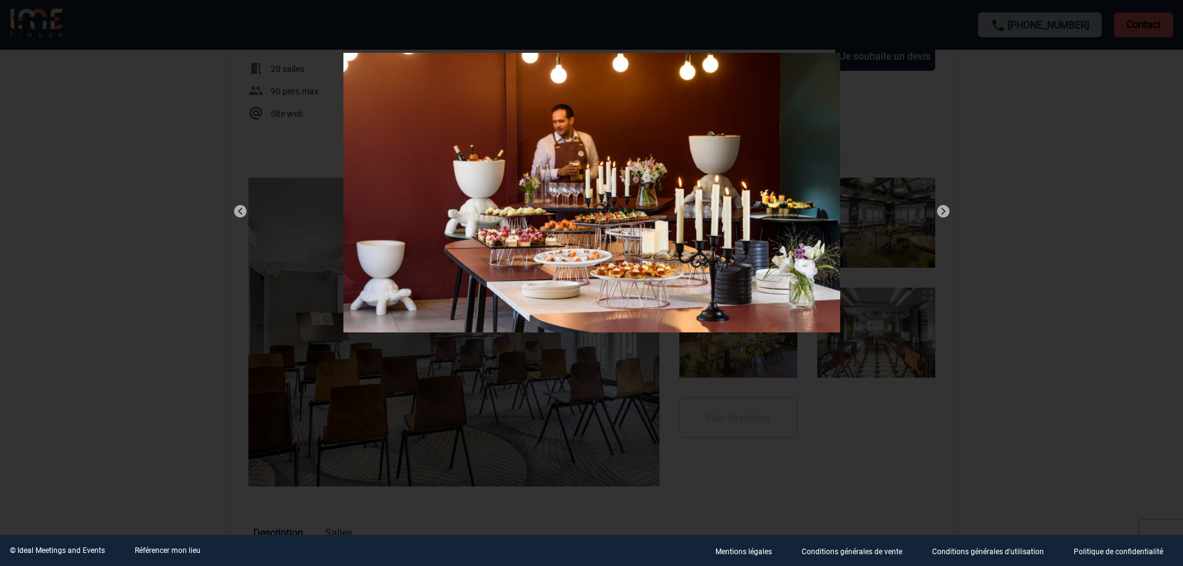
click at [945, 213] on img at bounding box center [943, 211] width 15 height 15
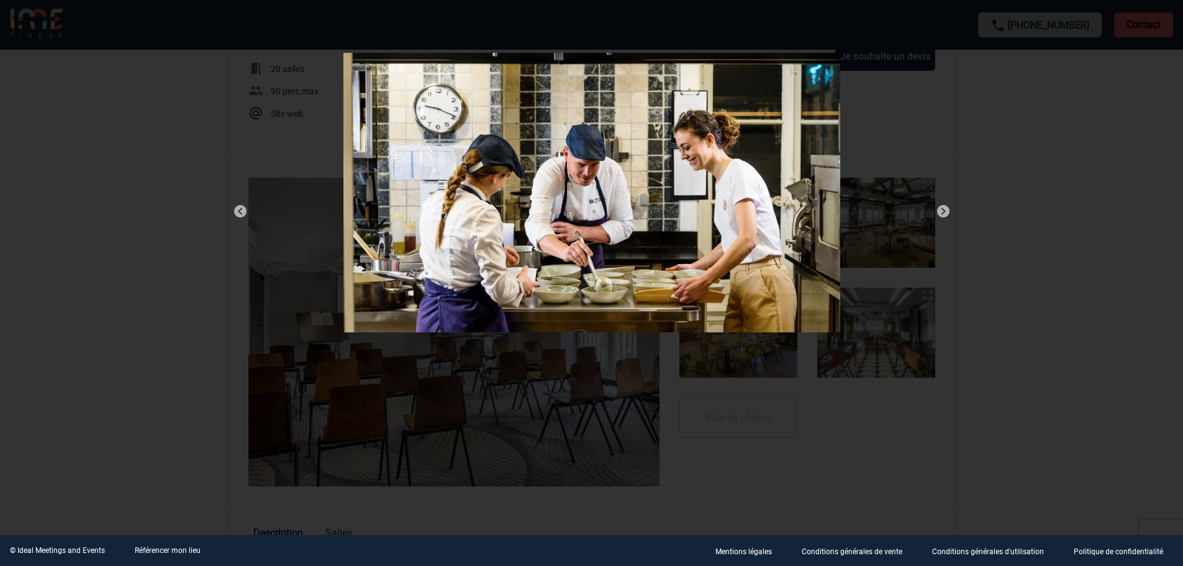
click at [945, 213] on img at bounding box center [943, 211] width 15 height 15
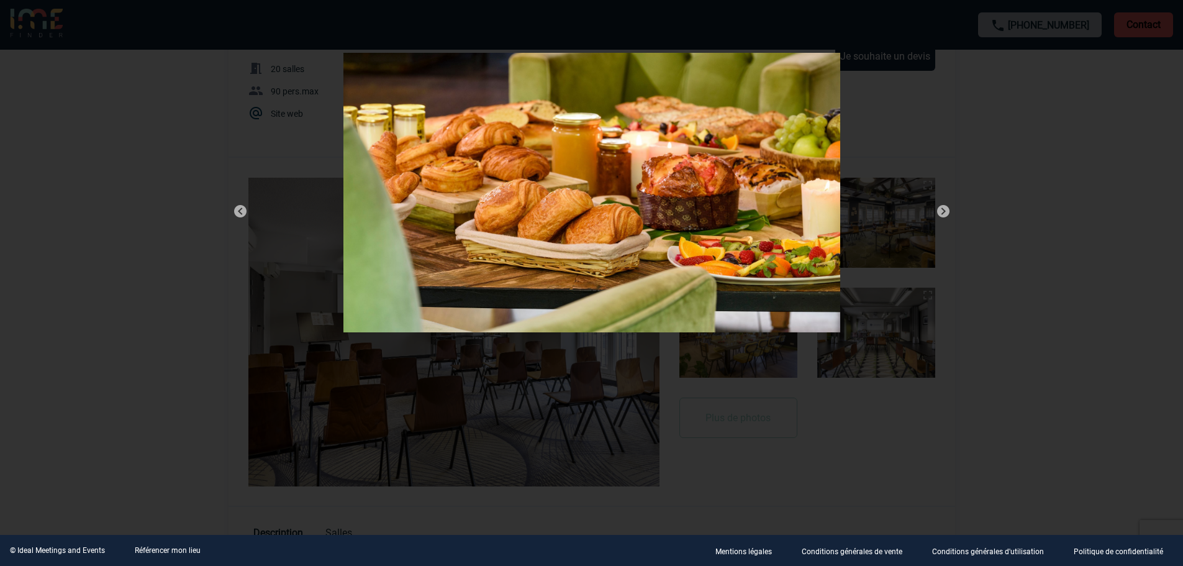
click at [945, 213] on img at bounding box center [943, 211] width 15 height 15
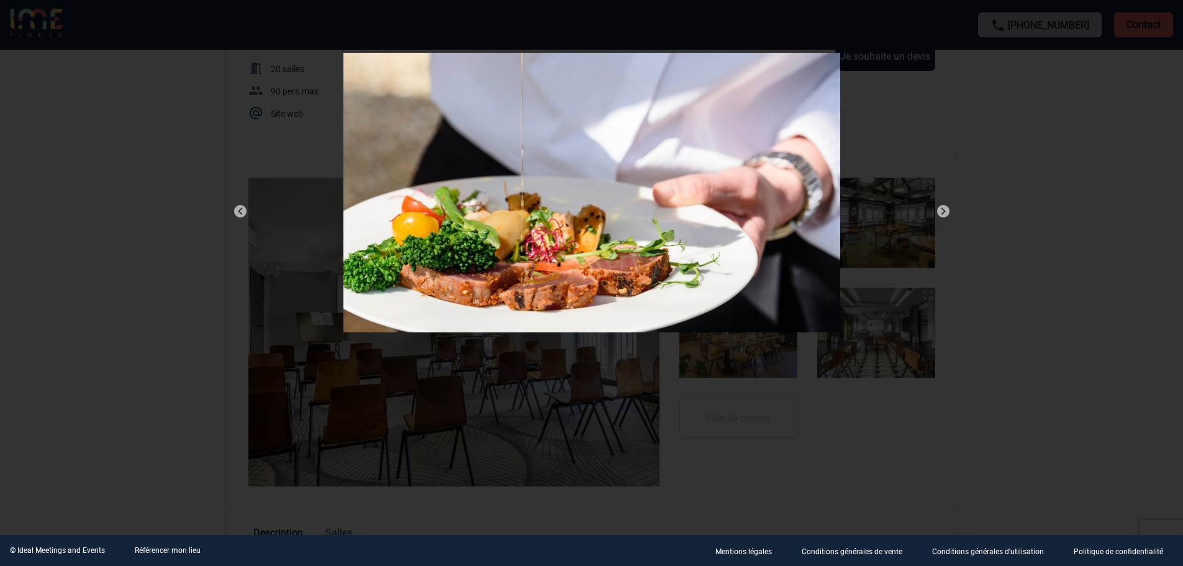
click at [945, 213] on img at bounding box center [943, 211] width 15 height 15
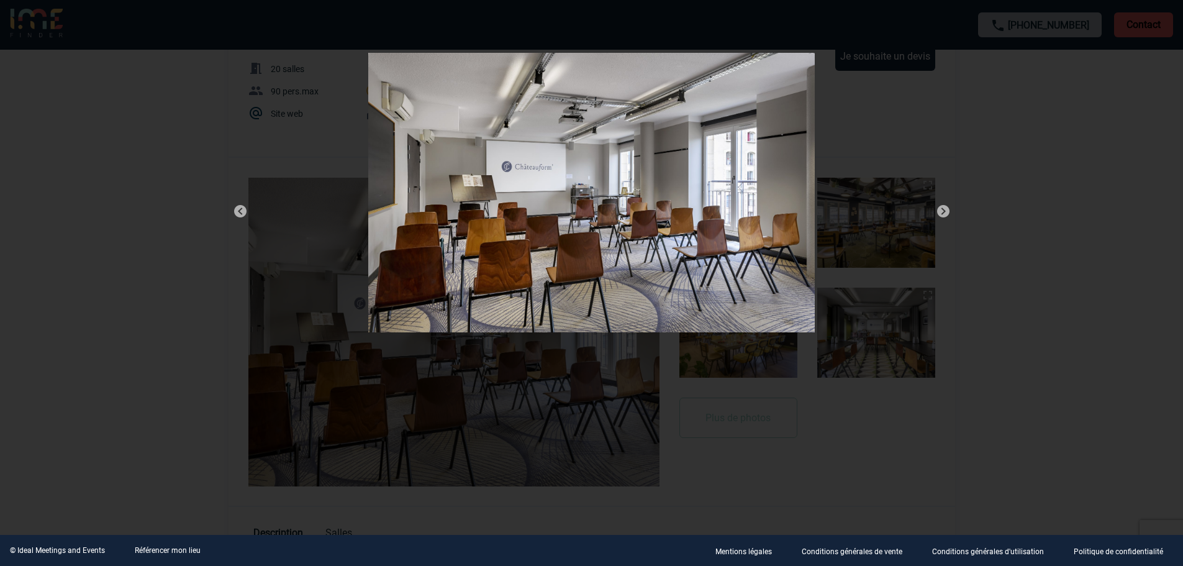
click at [945, 213] on img at bounding box center [943, 211] width 15 height 15
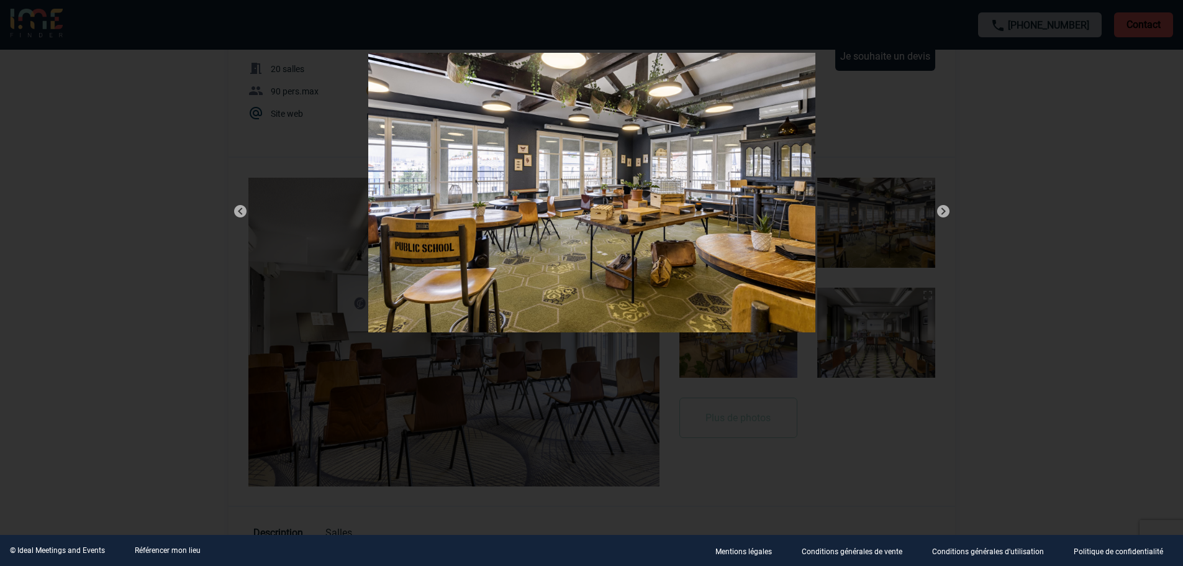
click at [1020, 229] on div at bounding box center [591, 283] width 1183 height 566
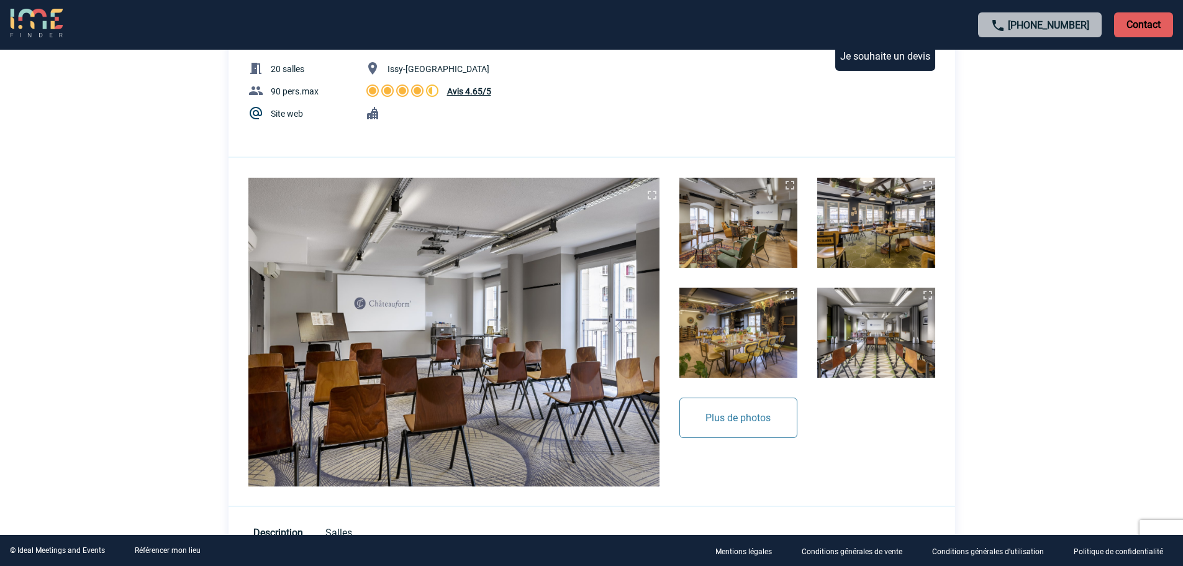
click at [741, 407] on button "Plus de photos" at bounding box center [738, 417] width 118 height 40
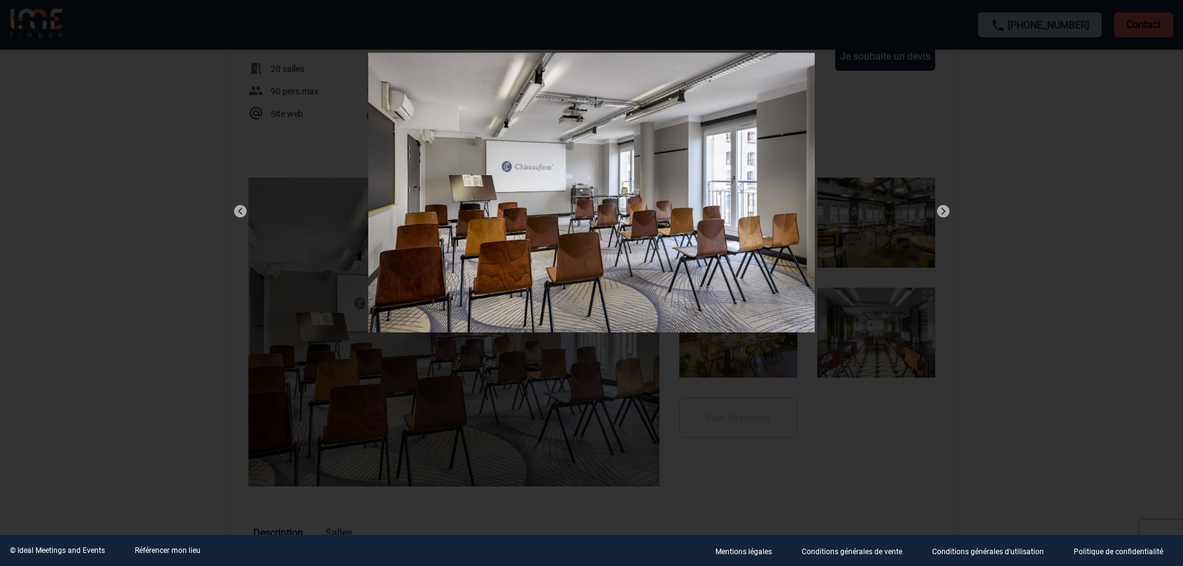
click at [944, 209] on img at bounding box center [943, 211] width 15 height 15
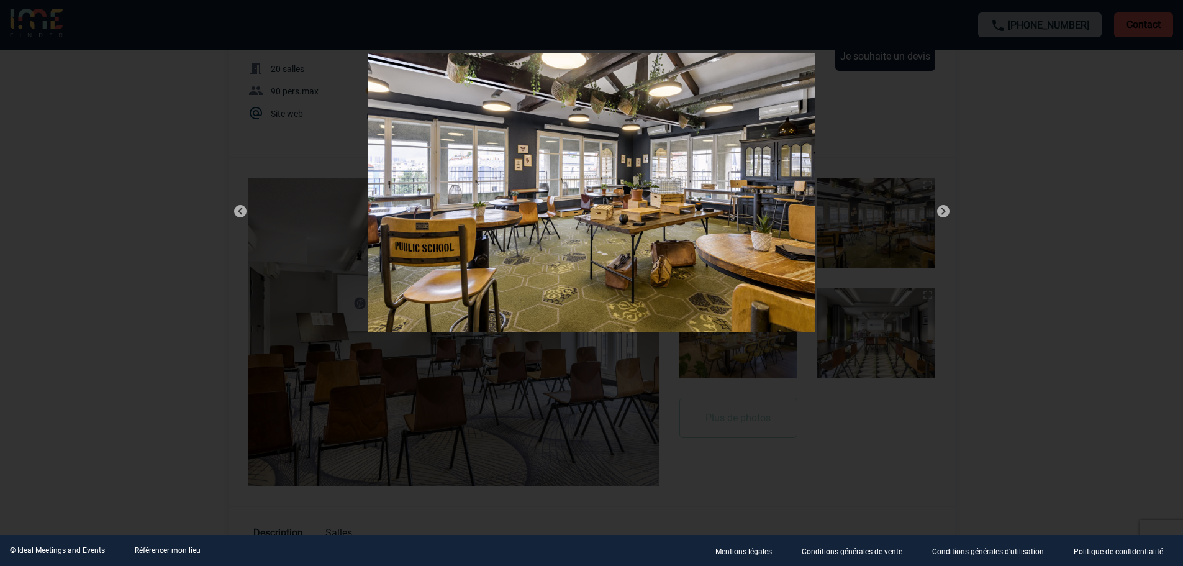
click at [944, 209] on img at bounding box center [943, 211] width 15 height 15
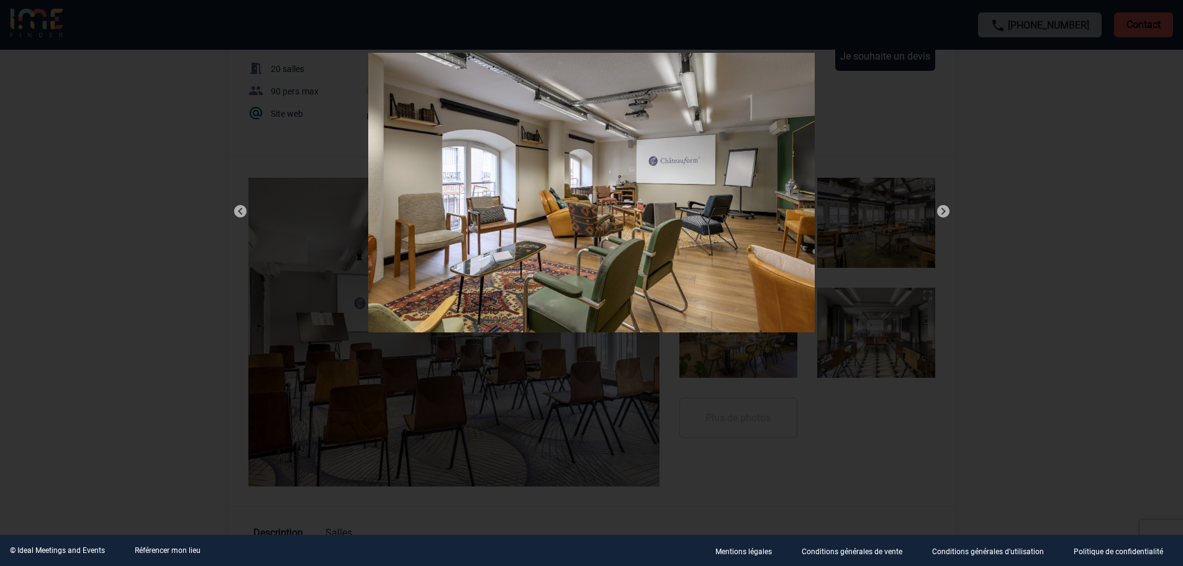
click at [944, 209] on img at bounding box center [943, 211] width 15 height 15
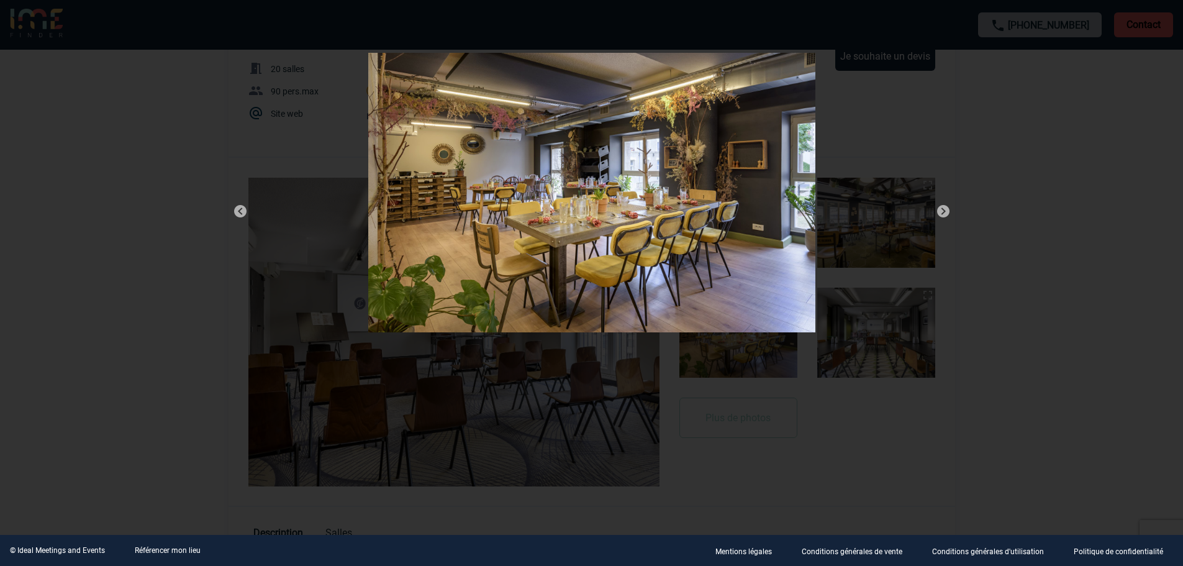
click at [944, 209] on img at bounding box center [943, 211] width 15 height 15
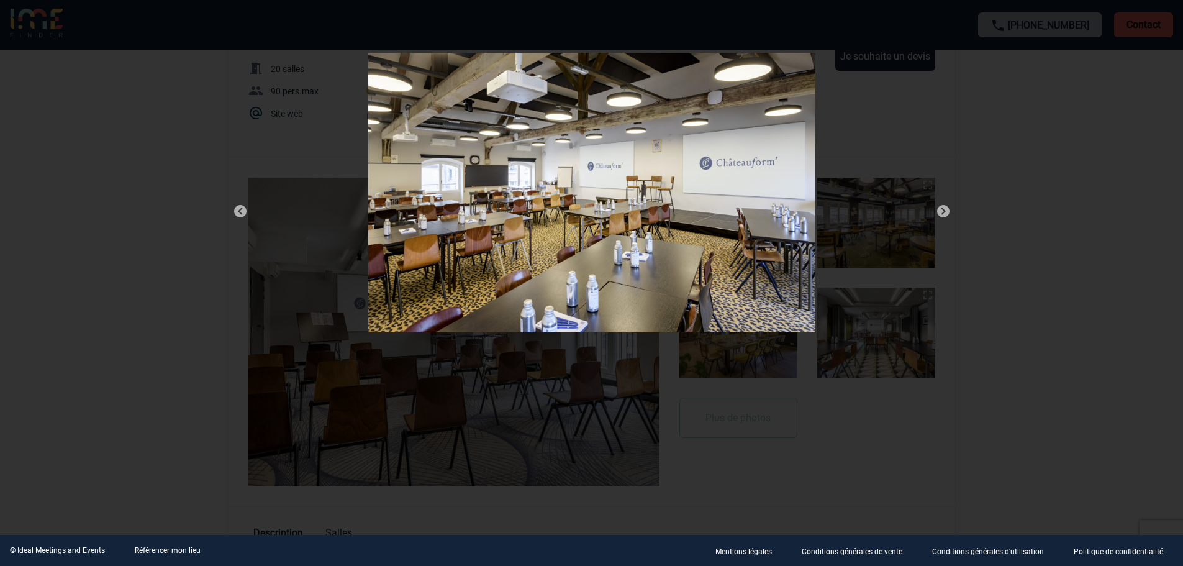
click at [944, 209] on img at bounding box center [943, 211] width 15 height 15
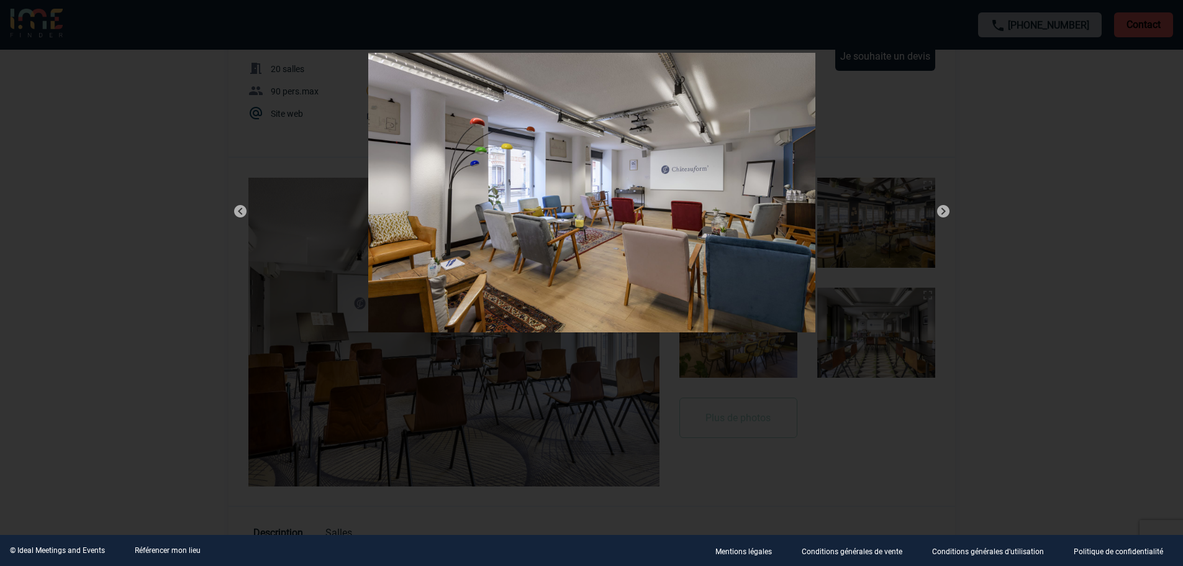
click at [944, 209] on img at bounding box center [943, 211] width 15 height 15
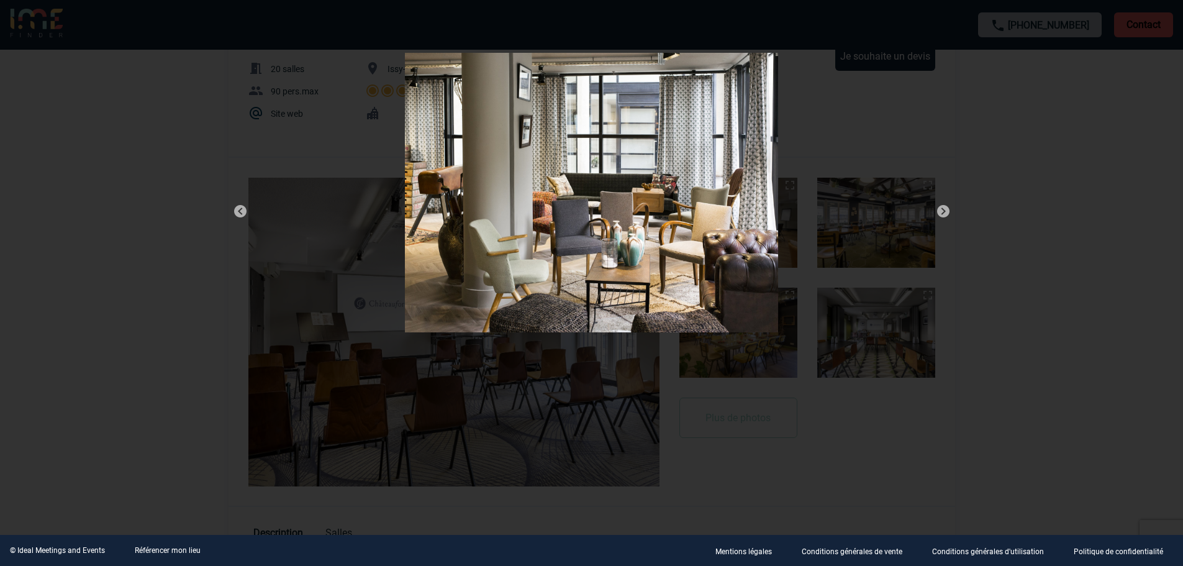
click at [944, 209] on img at bounding box center [943, 211] width 15 height 15
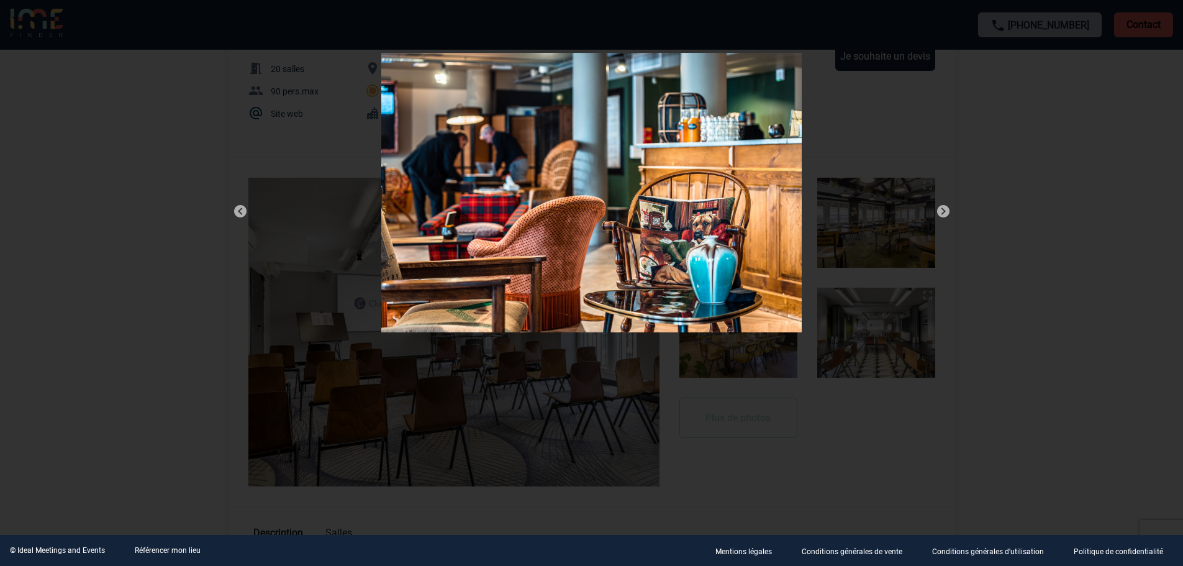
click at [944, 209] on img at bounding box center [943, 211] width 15 height 15
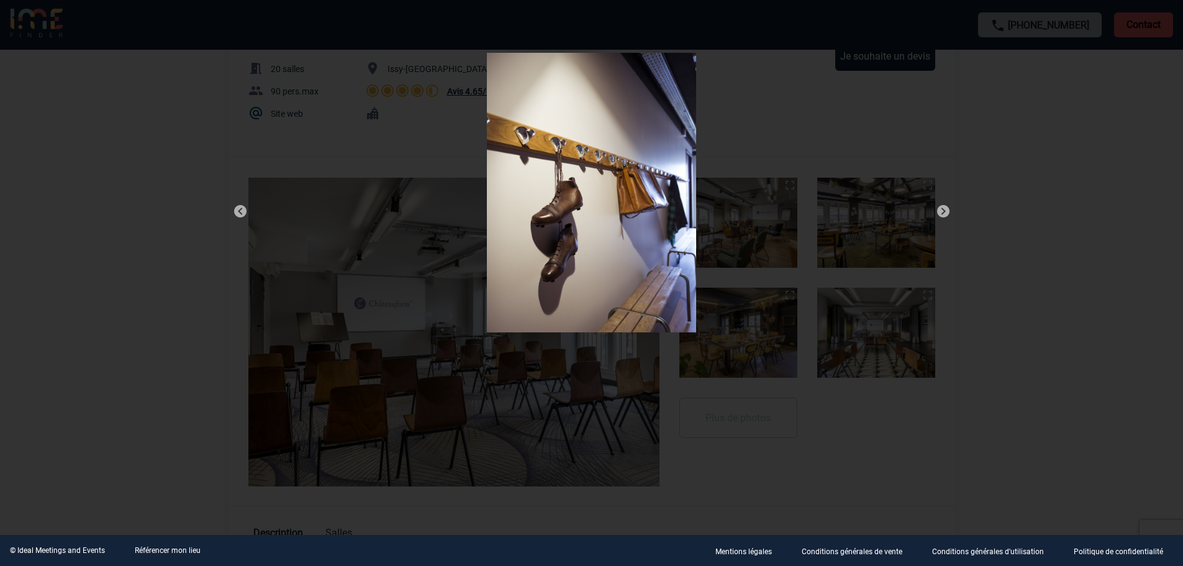
click at [944, 209] on img at bounding box center [943, 211] width 15 height 15
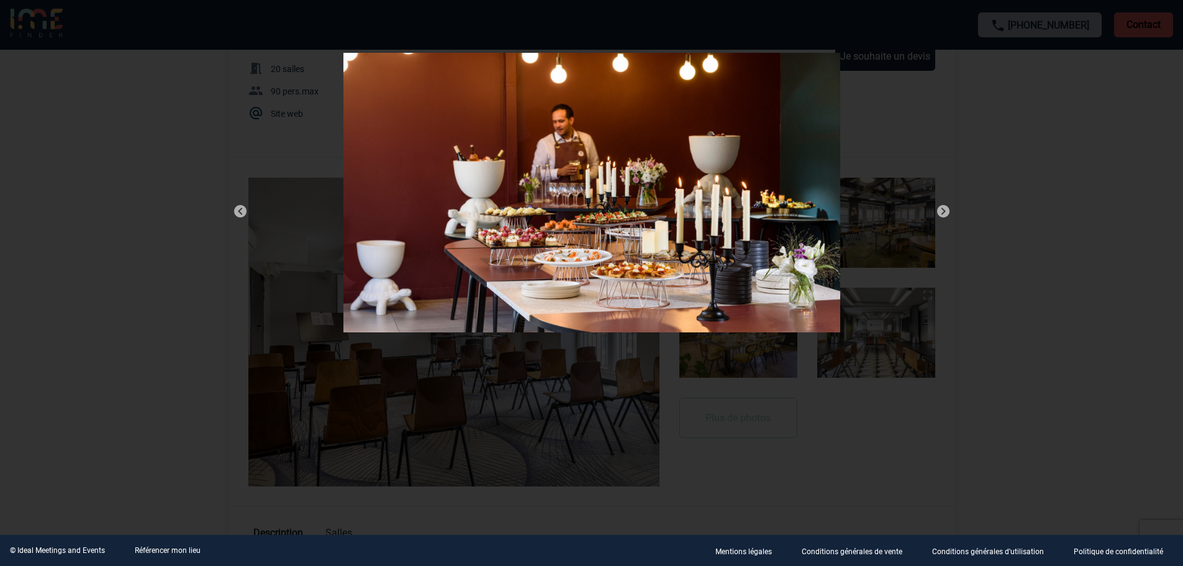
click at [944, 209] on img at bounding box center [943, 211] width 15 height 15
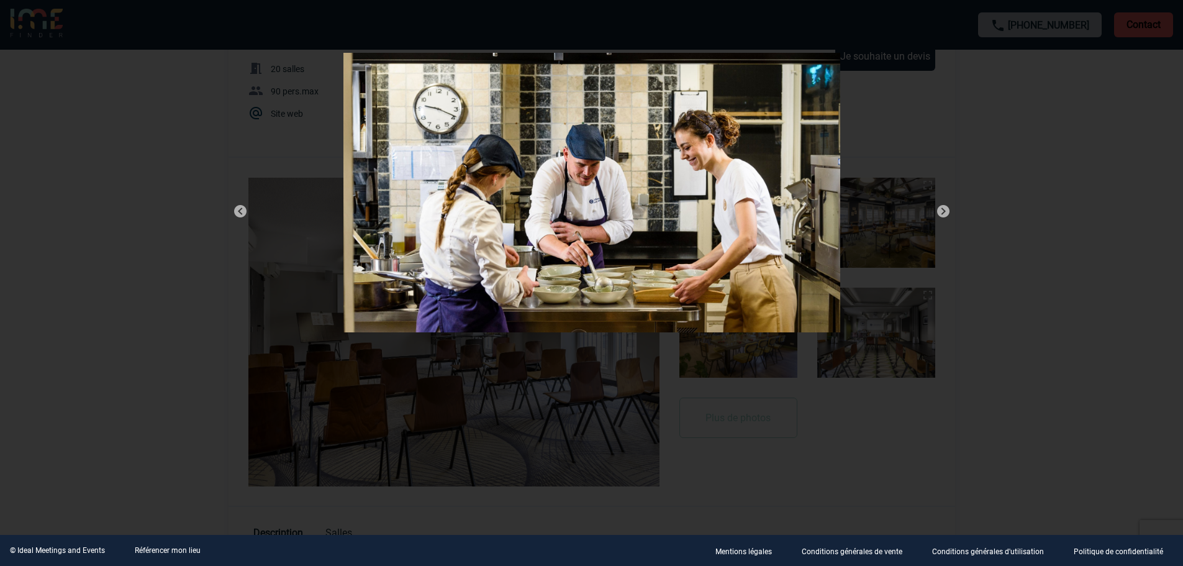
click at [944, 209] on img at bounding box center [943, 211] width 15 height 15
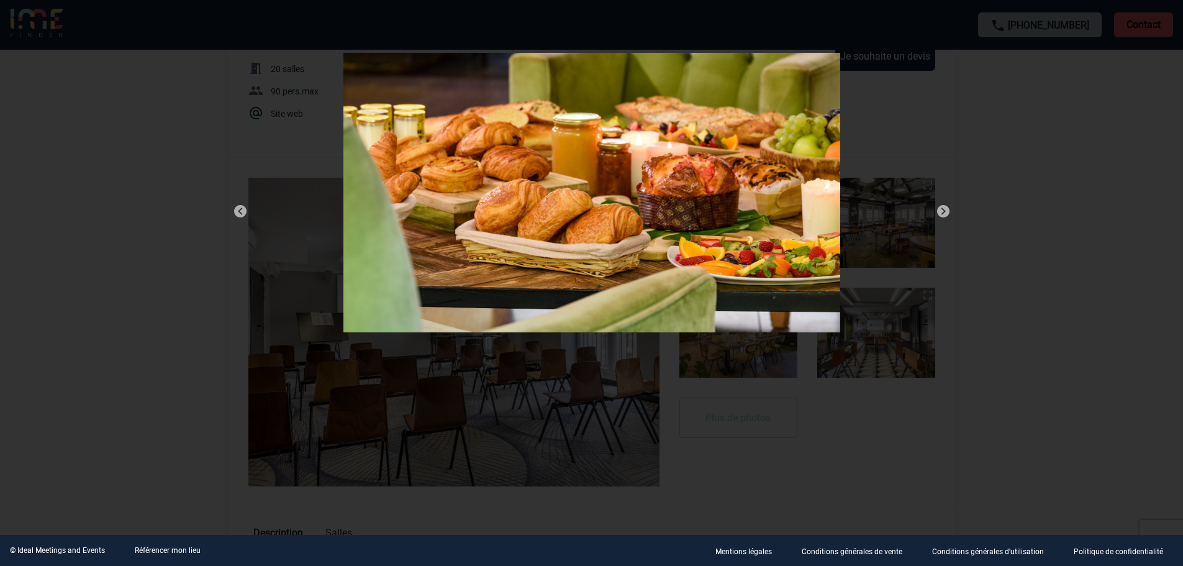
click at [944, 209] on img at bounding box center [943, 211] width 15 height 15
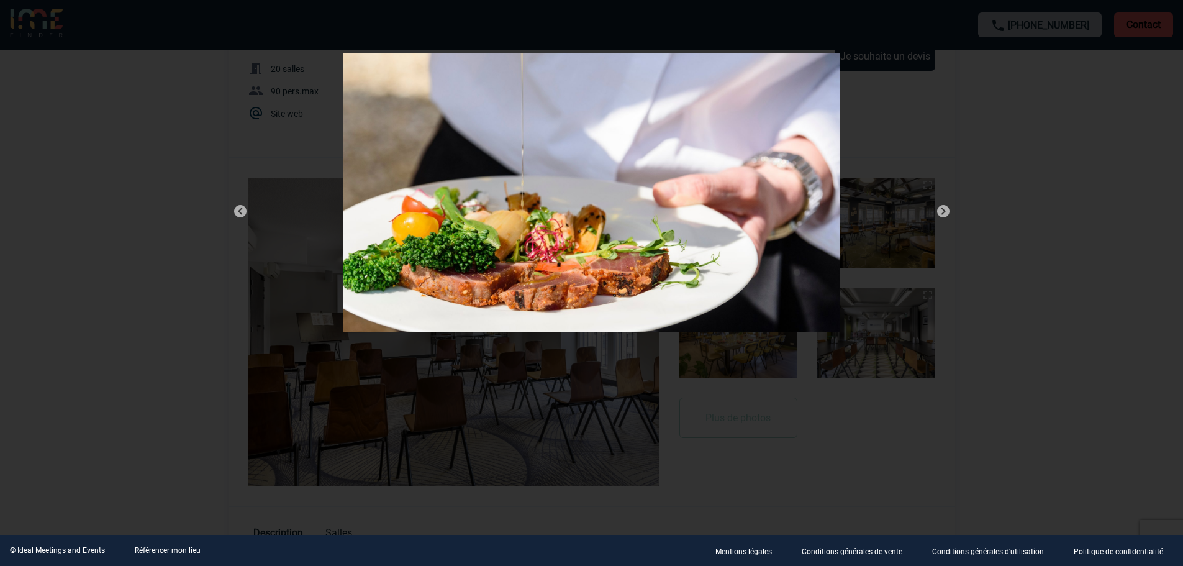
click at [983, 187] on div at bounding box center [591, 283] width 1183 height 566
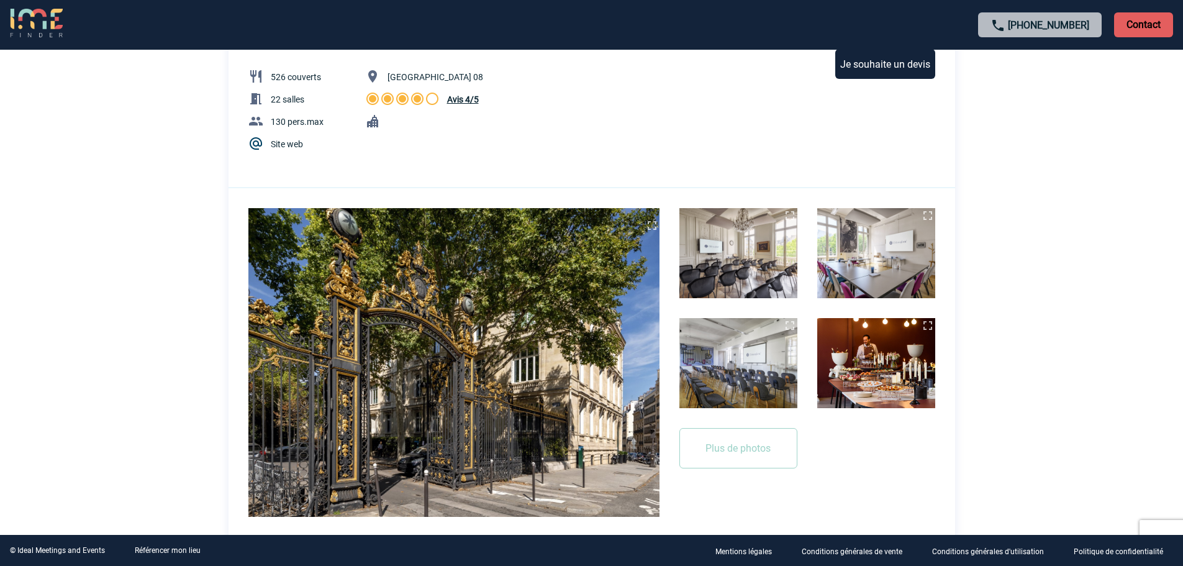
scroll to position [124, 0]
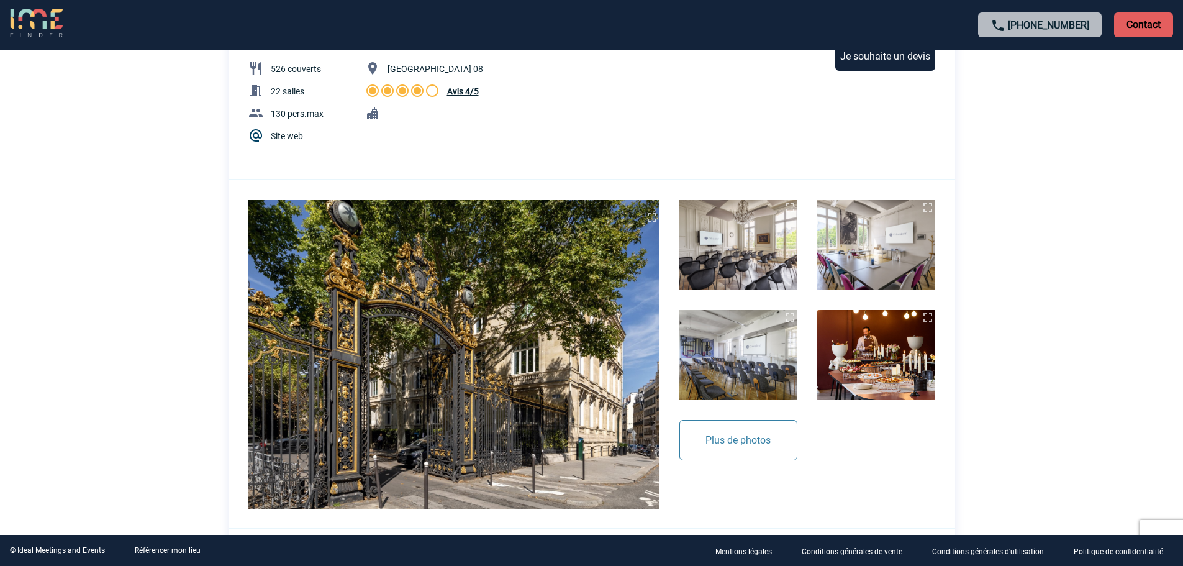
click at [735, 434] on button "Plus de photos" at bounding box center [738, 440] width 118 height 40
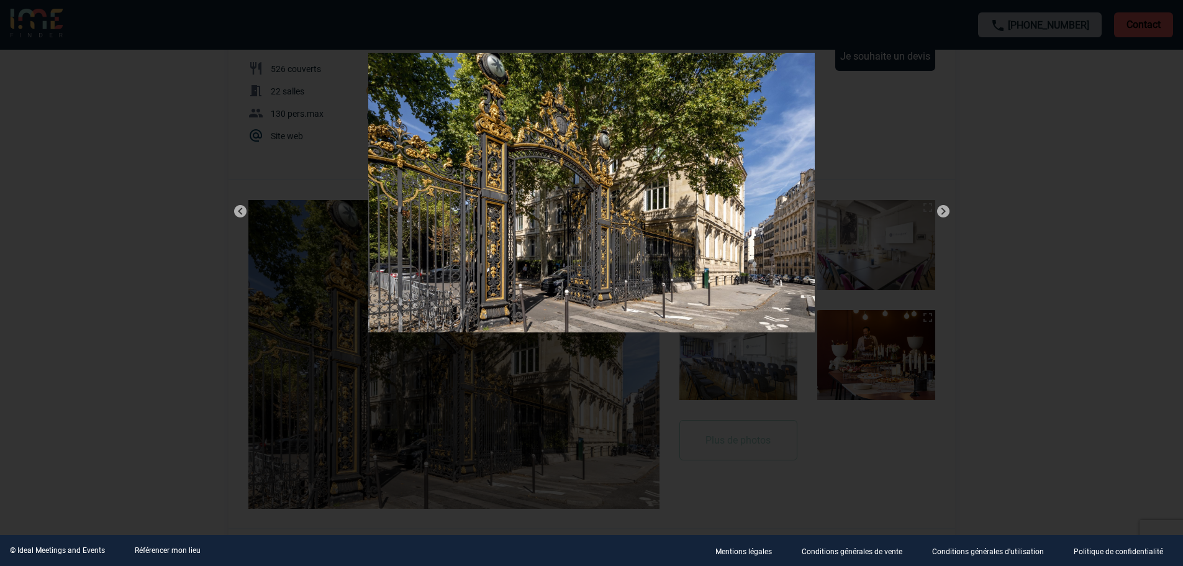
click at [940, 204] on img at bounding box center [943, 211] width 15 height 15
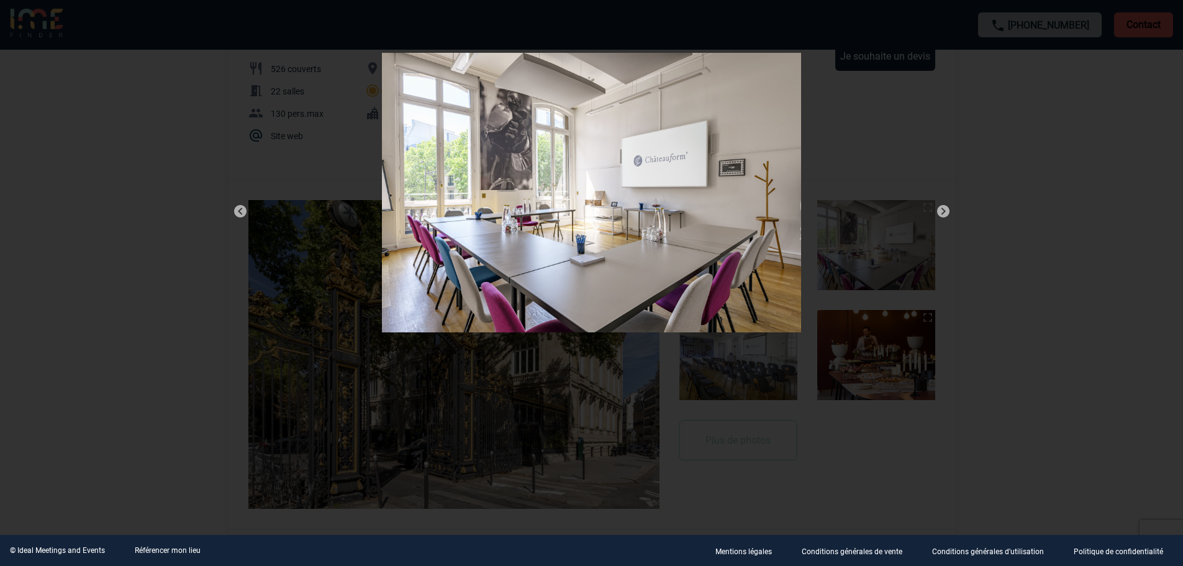
click at [940, 204] on img at bounding box center [943, 211] width 15 height 15
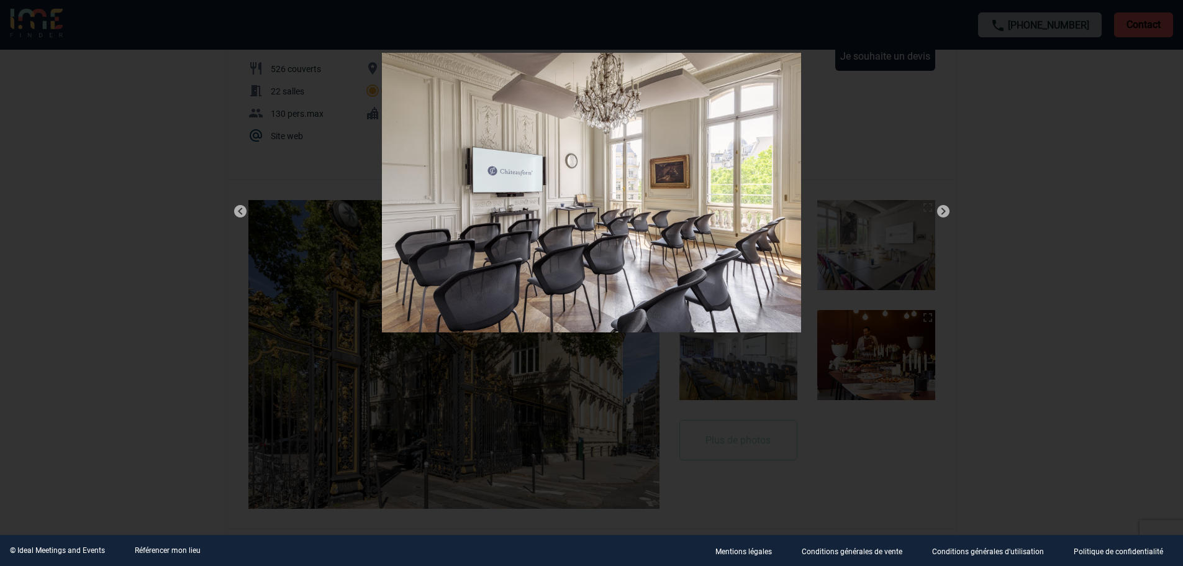
click at [940, 204] on img at bounding box center [943, 211] width 15 height 15
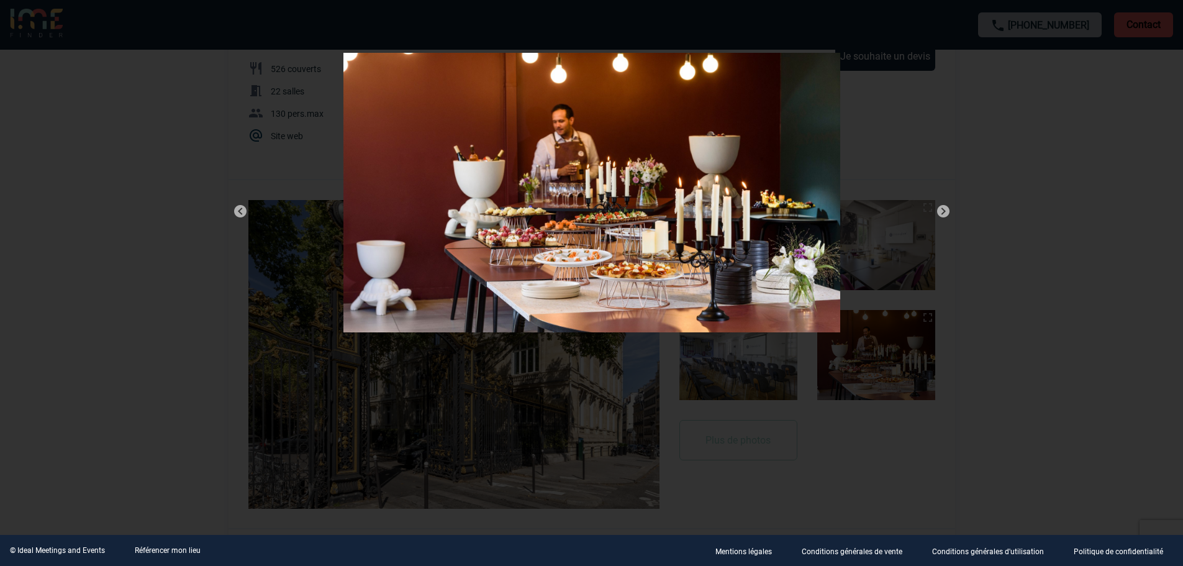
click at [940, 204] on img at bounding box center [943, 211] width 15 height 15
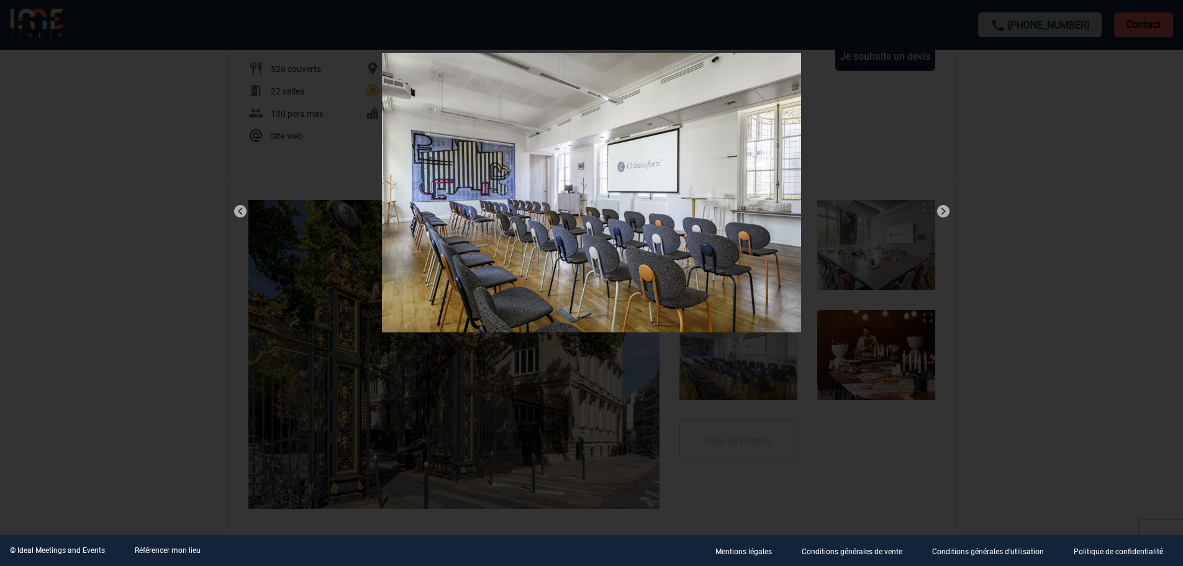
click at [940, 204] on img at bounding box center [943, 211] width 15 height 15
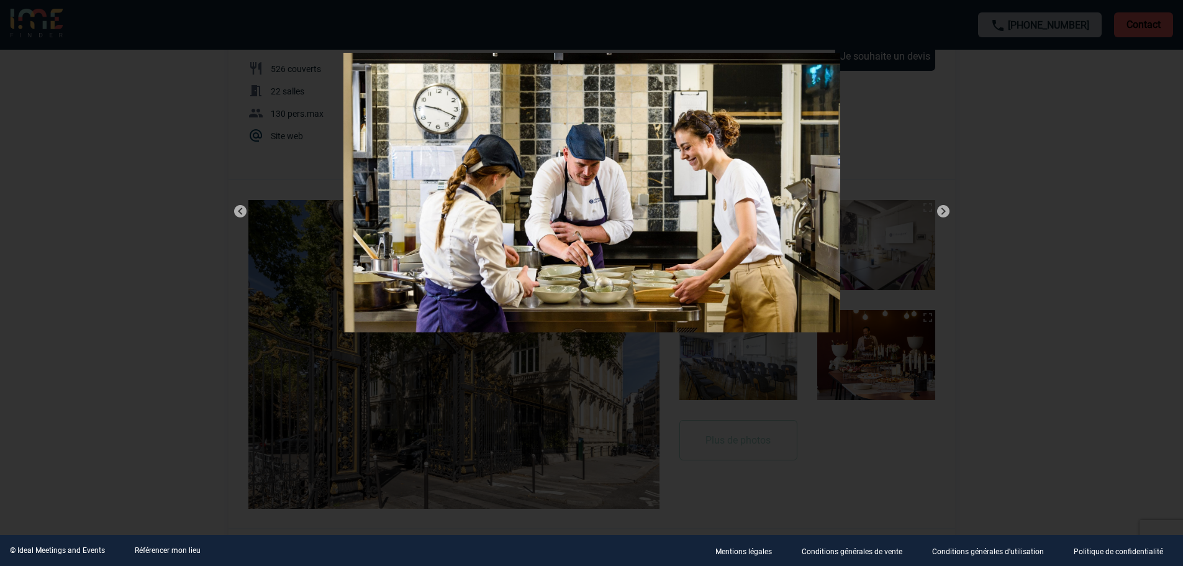
click at [940, 204] on img at bounding box center [943, 211] width 15 height 15
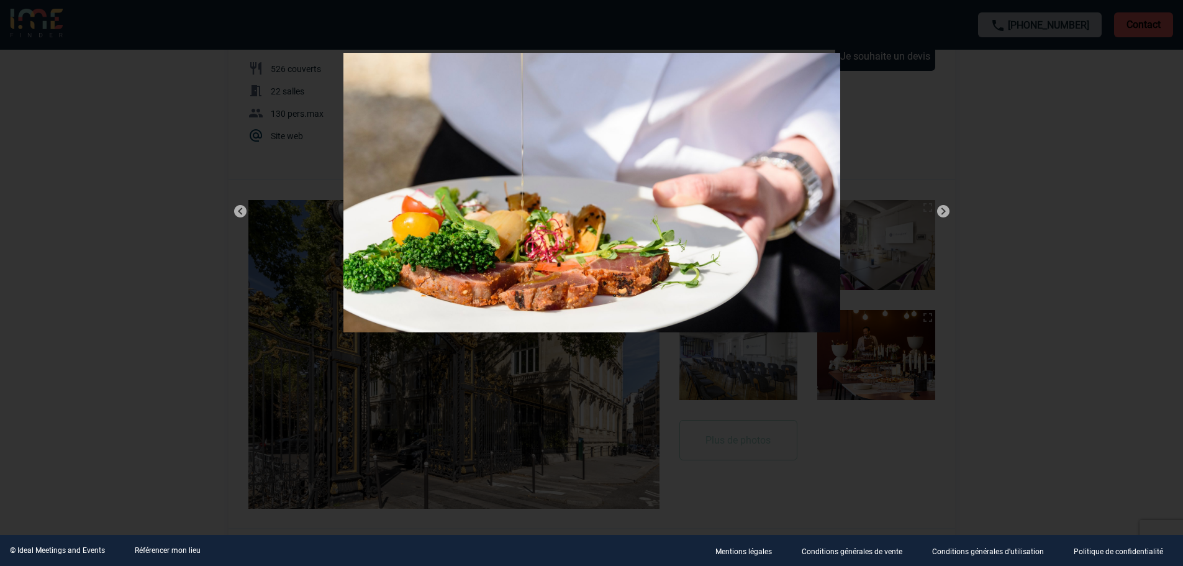
click at [940, 204] on img at bounding box center [943, 211] width 15 height 15
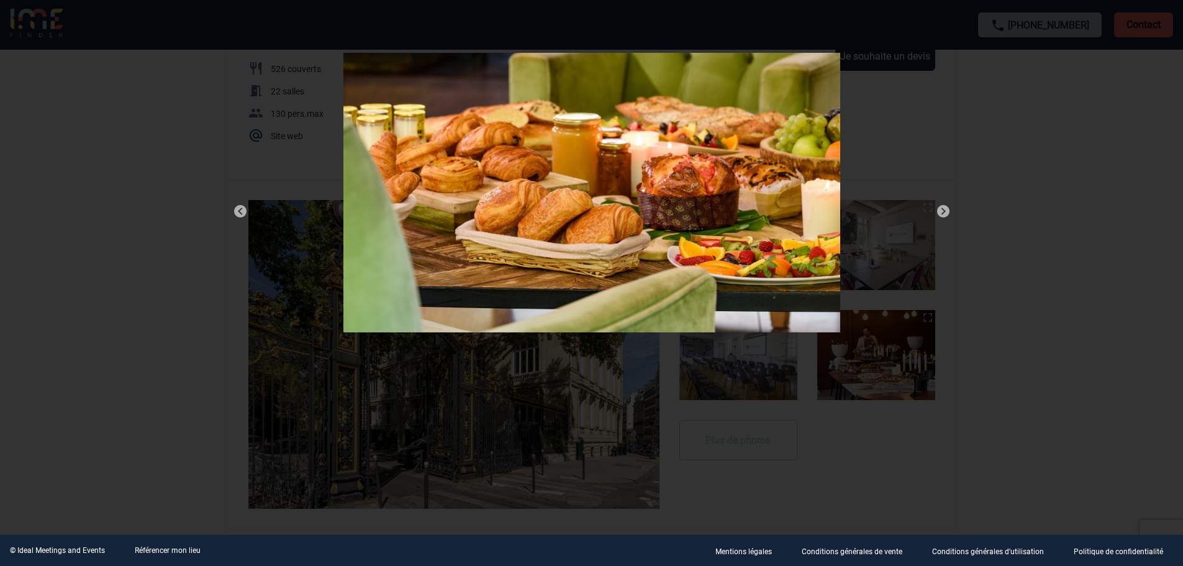
click at [940, 204] on img at bounding box center [943, 211] width 15 height 15
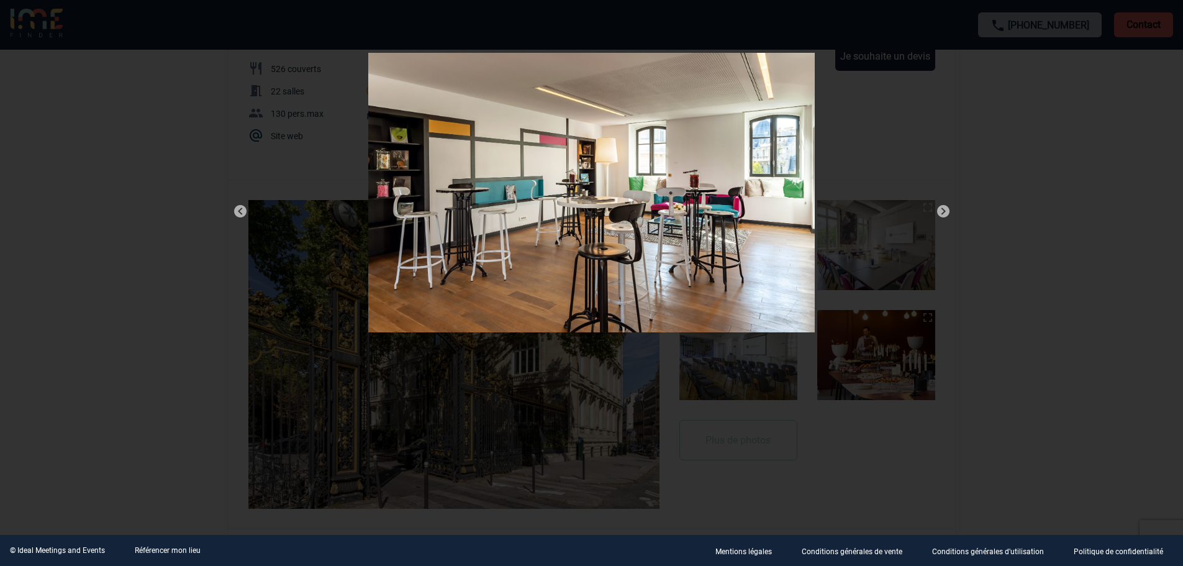
click at [940, 204] on img at bounding box center [943, 211] width 15 height 15
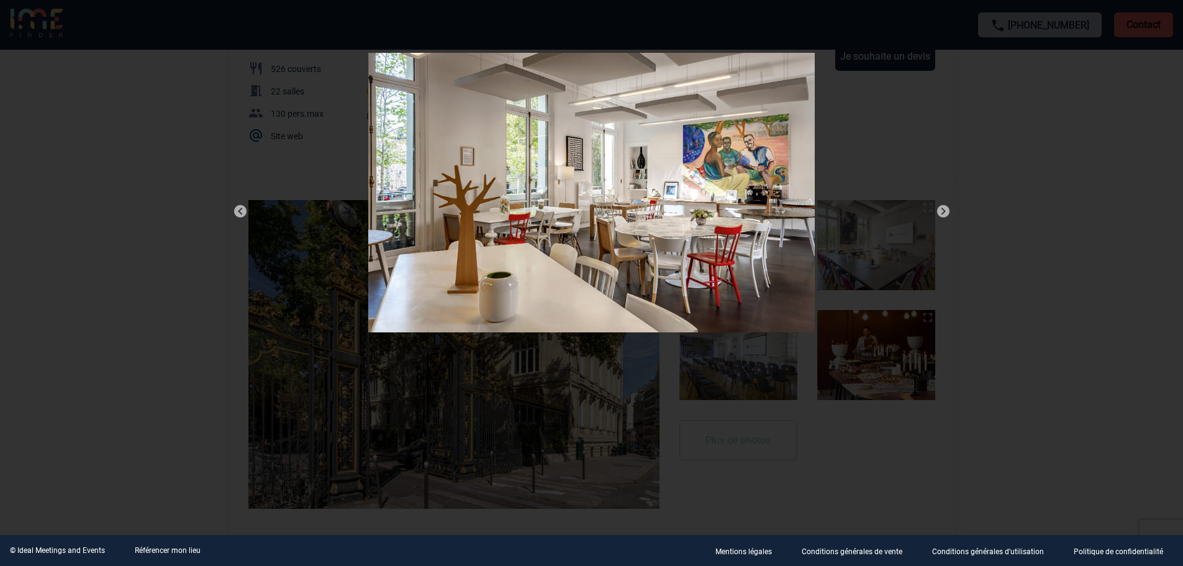
click at [940, 204] on img at bounding box center [943, 211] width 15 height 15
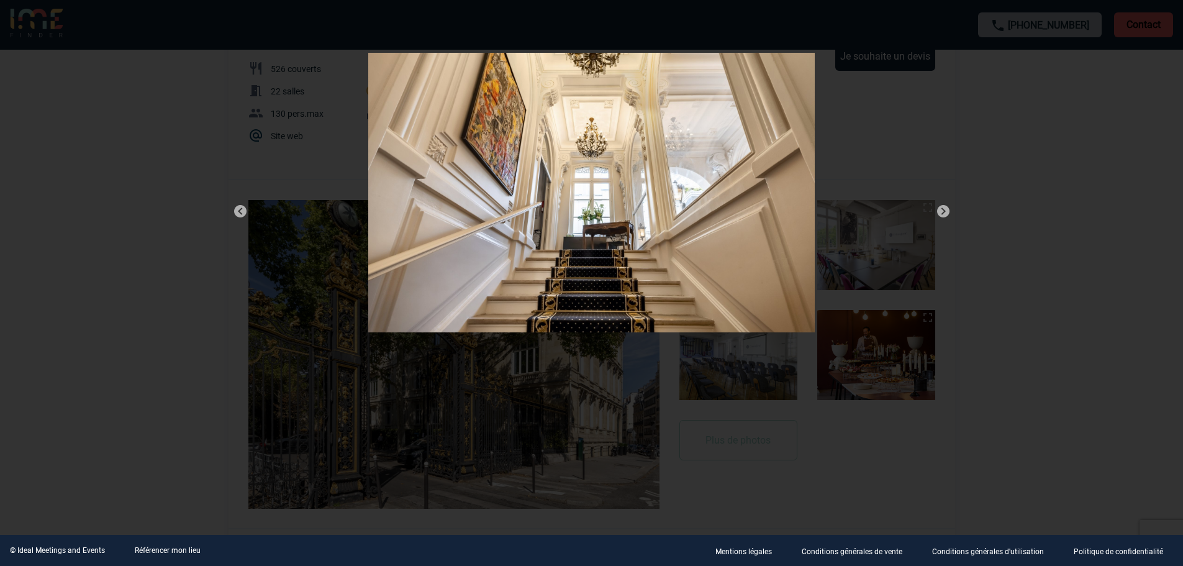
click at [986, 150] on div at bounding box center [591, 283] width 1183 height 566
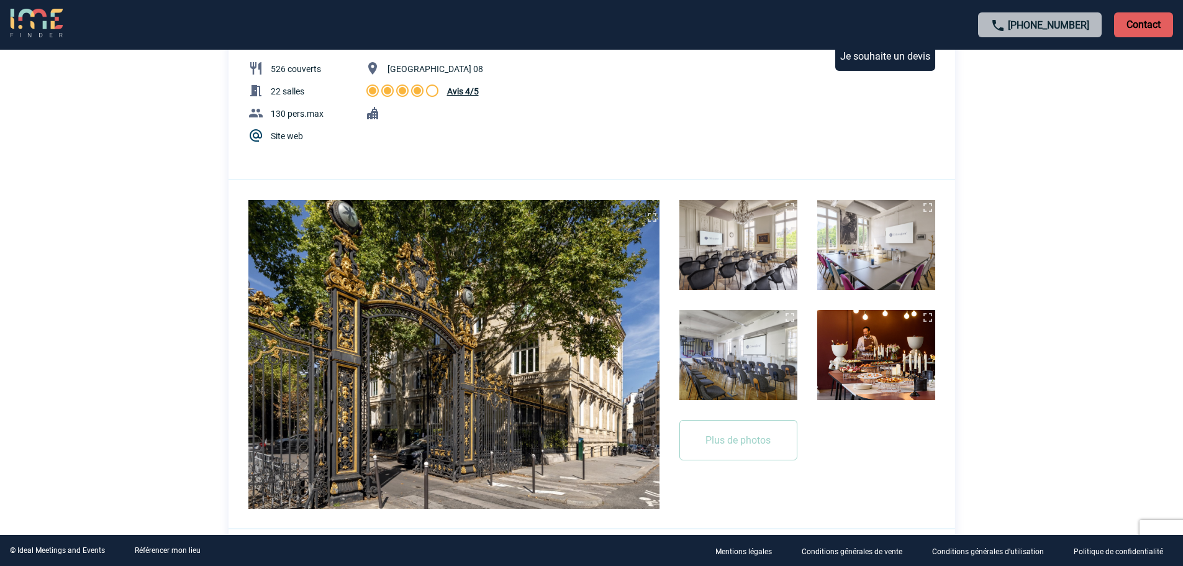
click at [907, 252] on img at bounding box center [876, 245] width 118 height 90
click at [869, 316] on img at bounding box center [876, 355] width 118 height 90
click at [750, 450] on button "Plus de photos" at bounding box center [738, 440] width 118 height 40
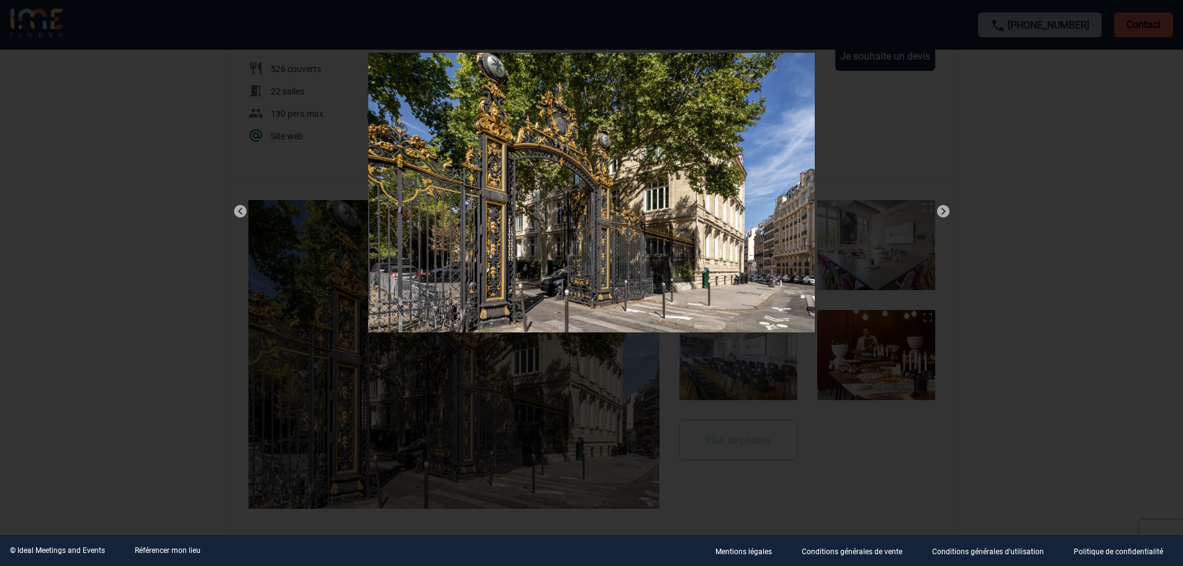
click at [237, 211] on img at bounding box center [240, 211] width 15 height 15
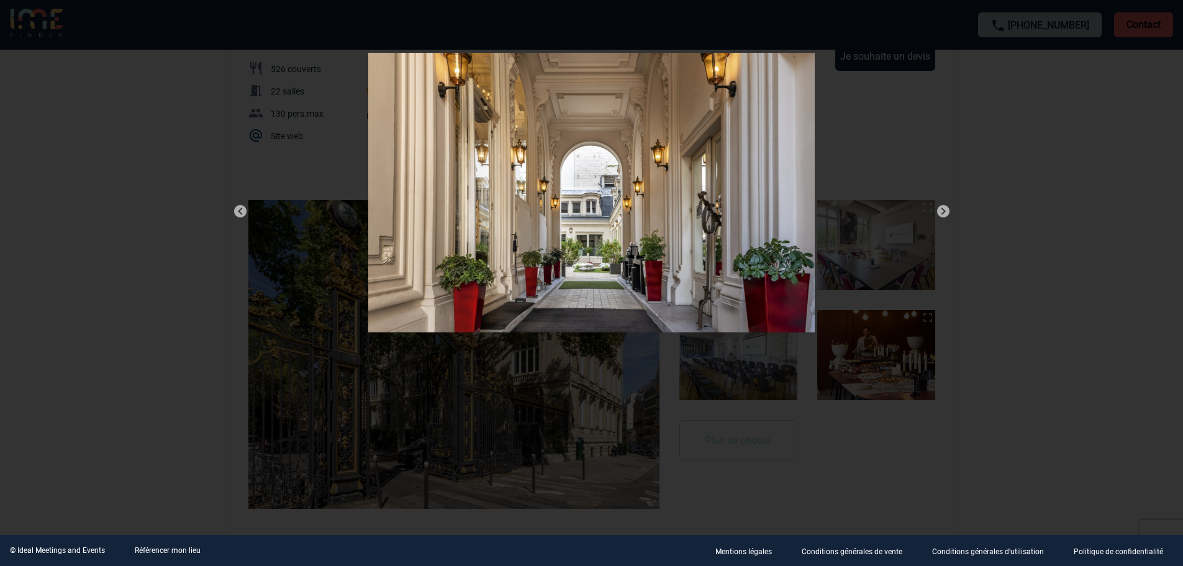
click at [237, 211] on img at bounding box center [240, 211] width 15 height 15
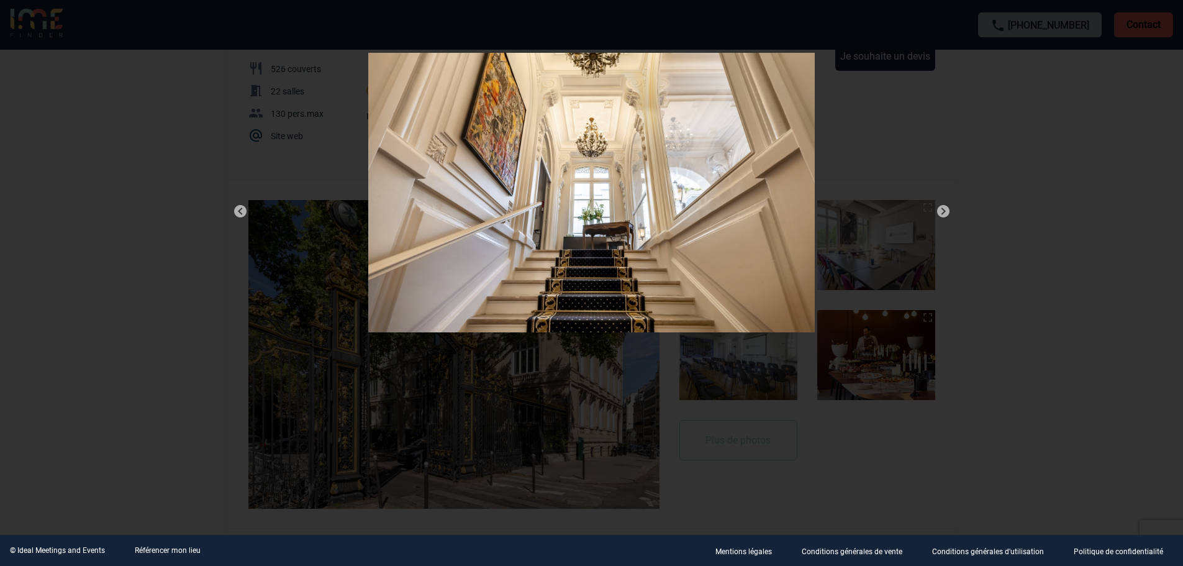
click at [237, 211] on img at bounding box center [240, 211] width 15 height 15
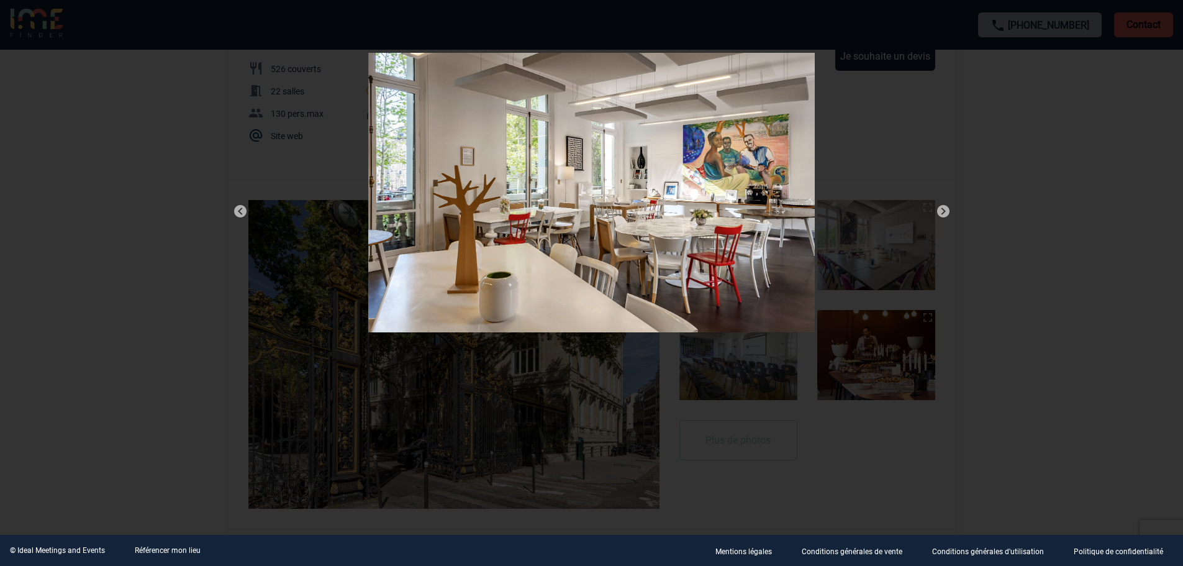
click at [237, 211] on img at bounding box center [240, 211] width 15 height 15
